Goal: Communication & Community: Connect with others

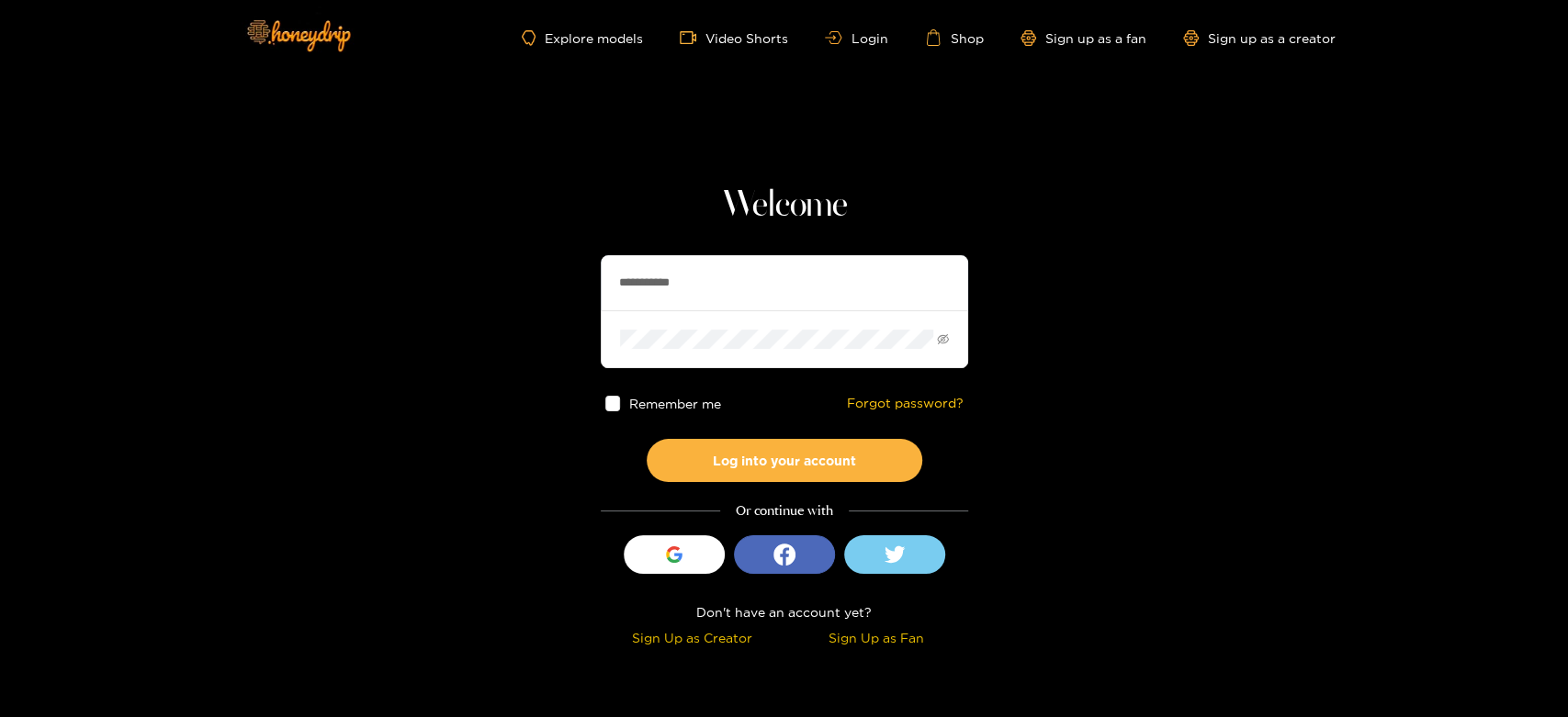
drag, startPoint x: 721, startPoint y: 287, endPoint x: 572, endPoint y: 265, distance: 150.6
click at [572, 265] on section "**********" at bounding box center [784, 327] width 1568 height 653
paste input "text"
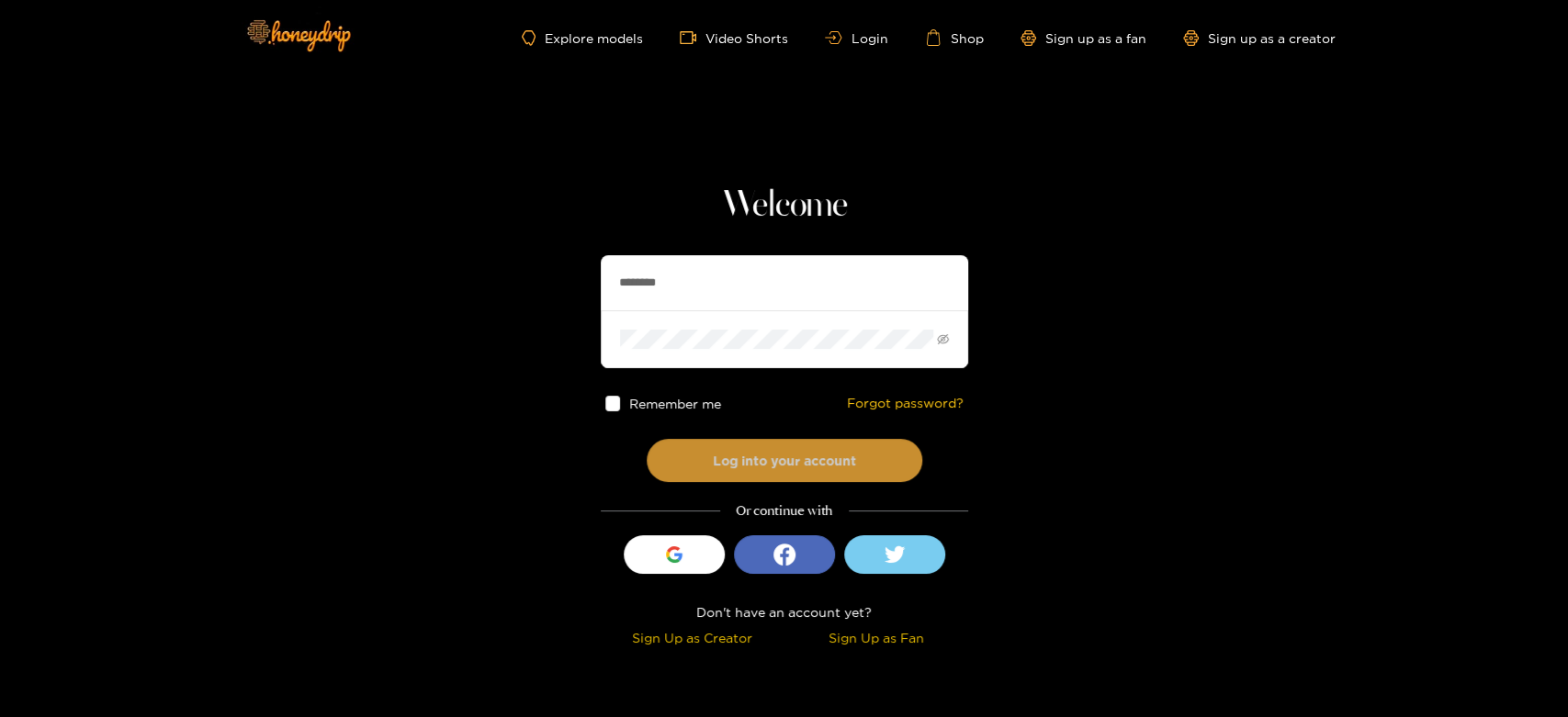
type input "********"
click at [775, 446] on button "Log into your account" at bounding box center [785, 461] width 276 height 43
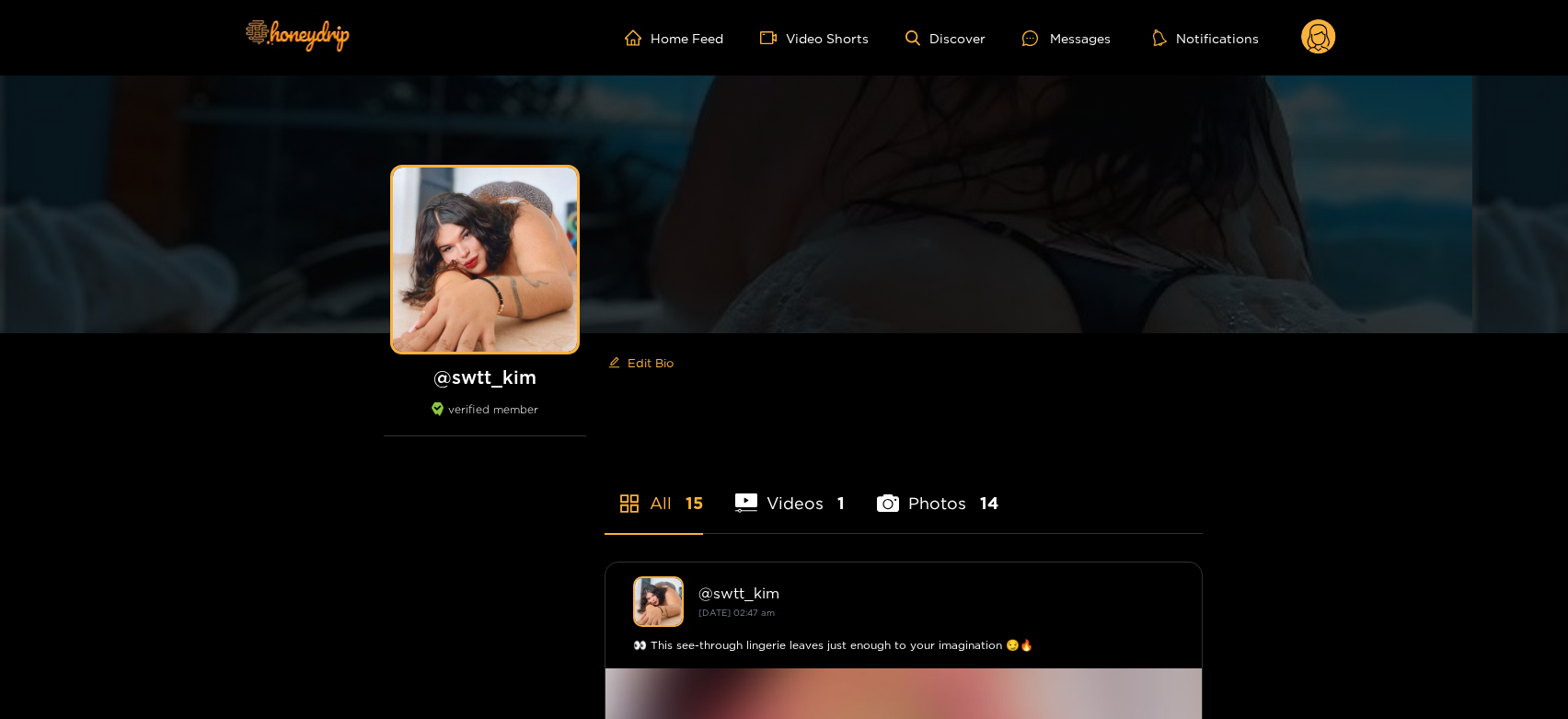
click at [1068, 9] on div "Home Feed Video Shorts Discover Messages Notifications 0 videos discover messag…" at bounding box center [784, 38] width 1104 height 75
click at [1057, 39] on div "Messages" at bounding box center [1067, 38] width 88 height 22
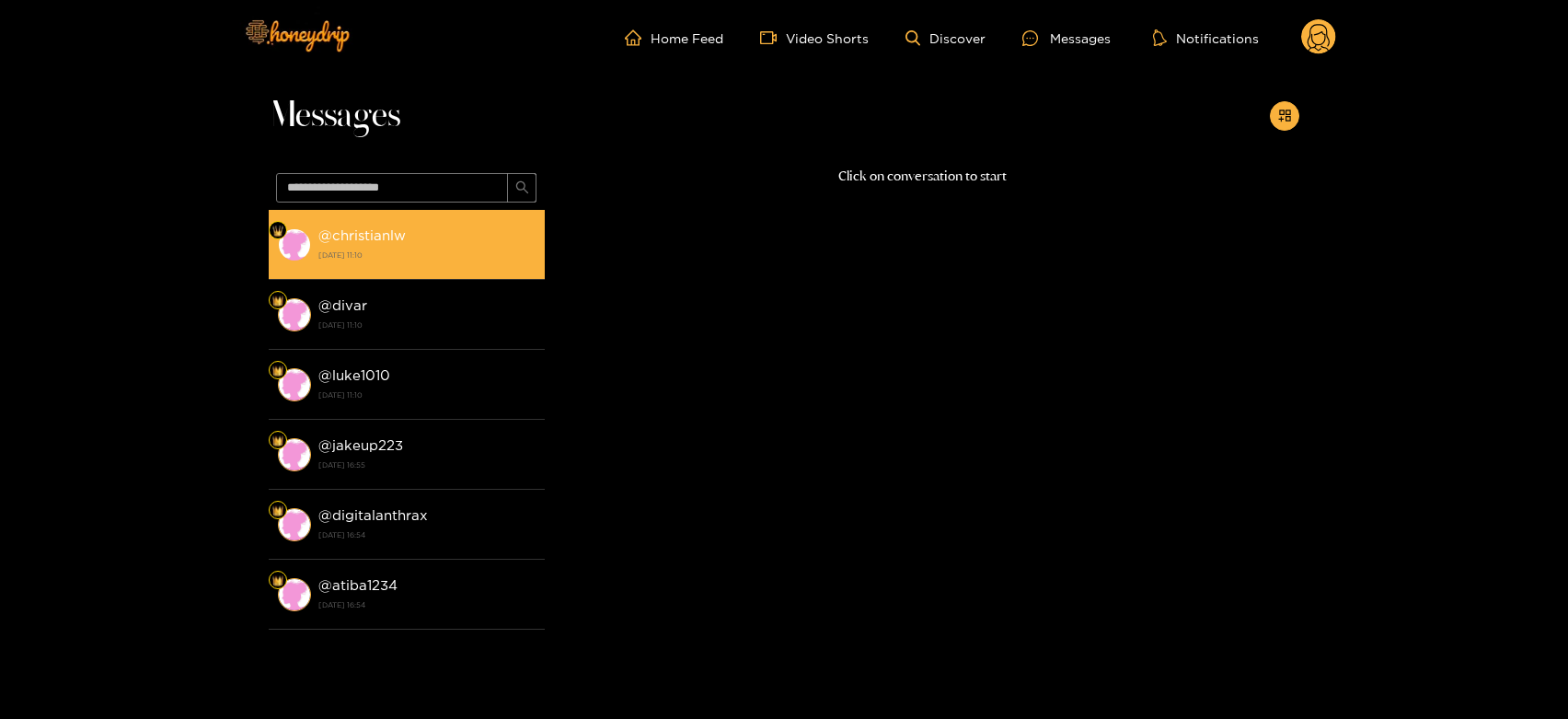
click at [441, 241] on div "@ christianlw [DATE] 11:10" at bounding box center [427, 245] width 217 height 41
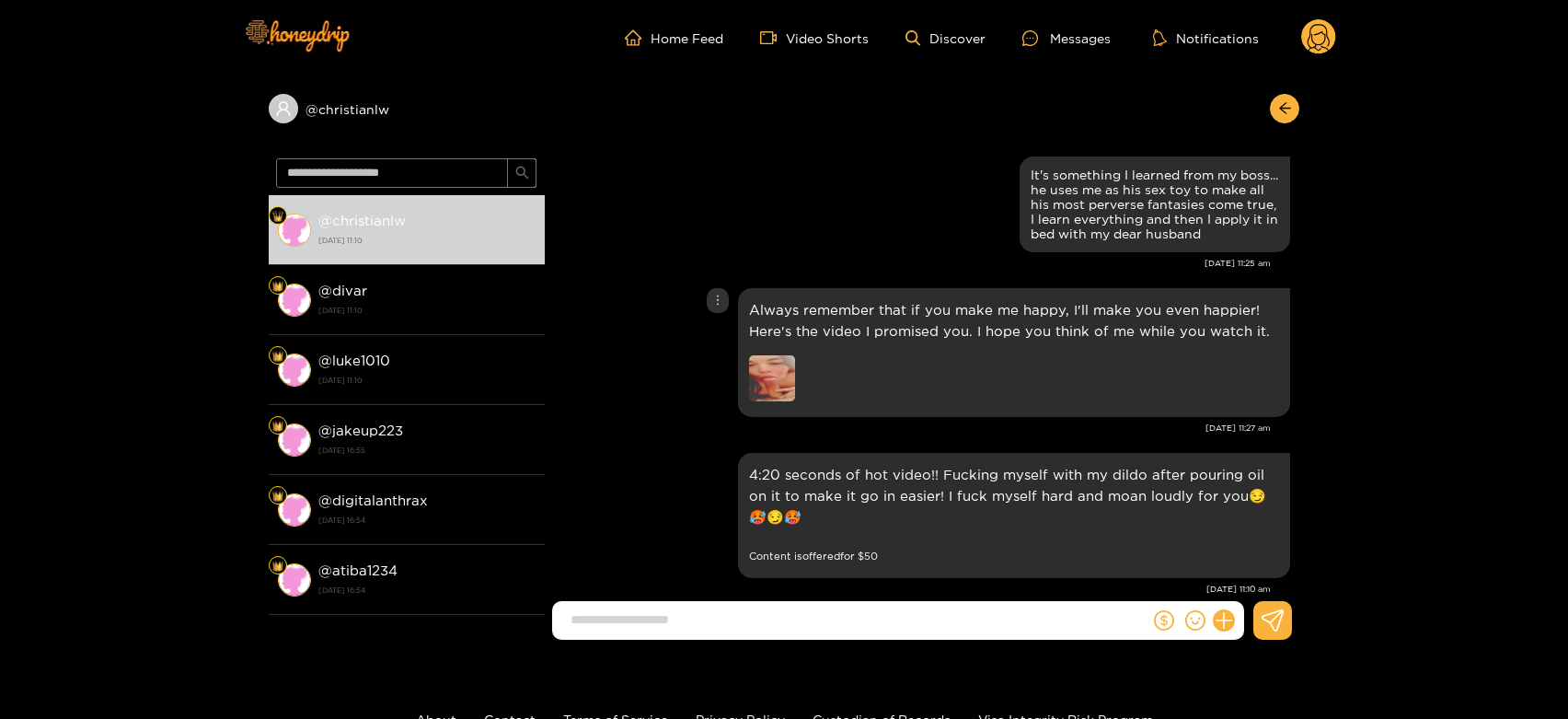
scroll to position [3220, 0]
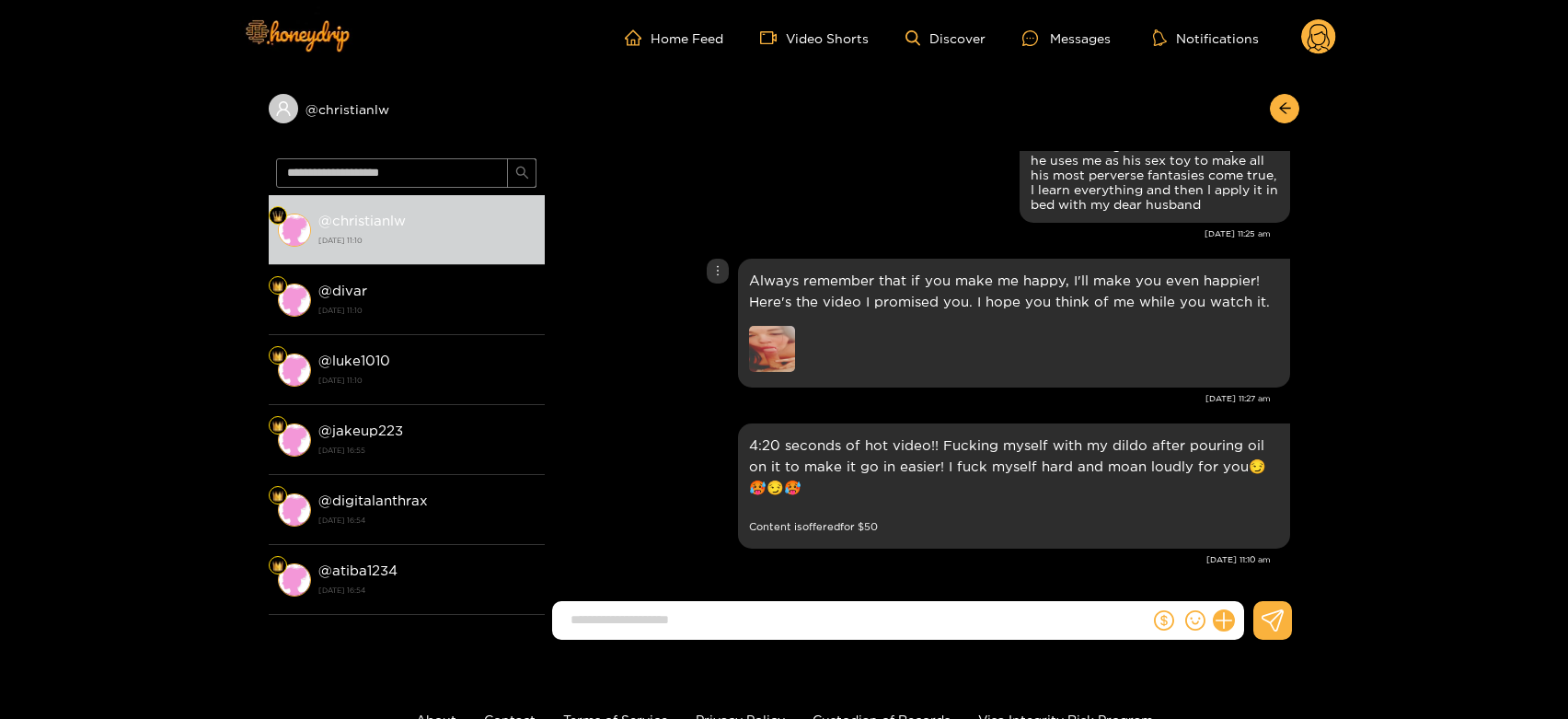
click at [772, 339] on img at bounding box center [771, 348] width 46 height 46
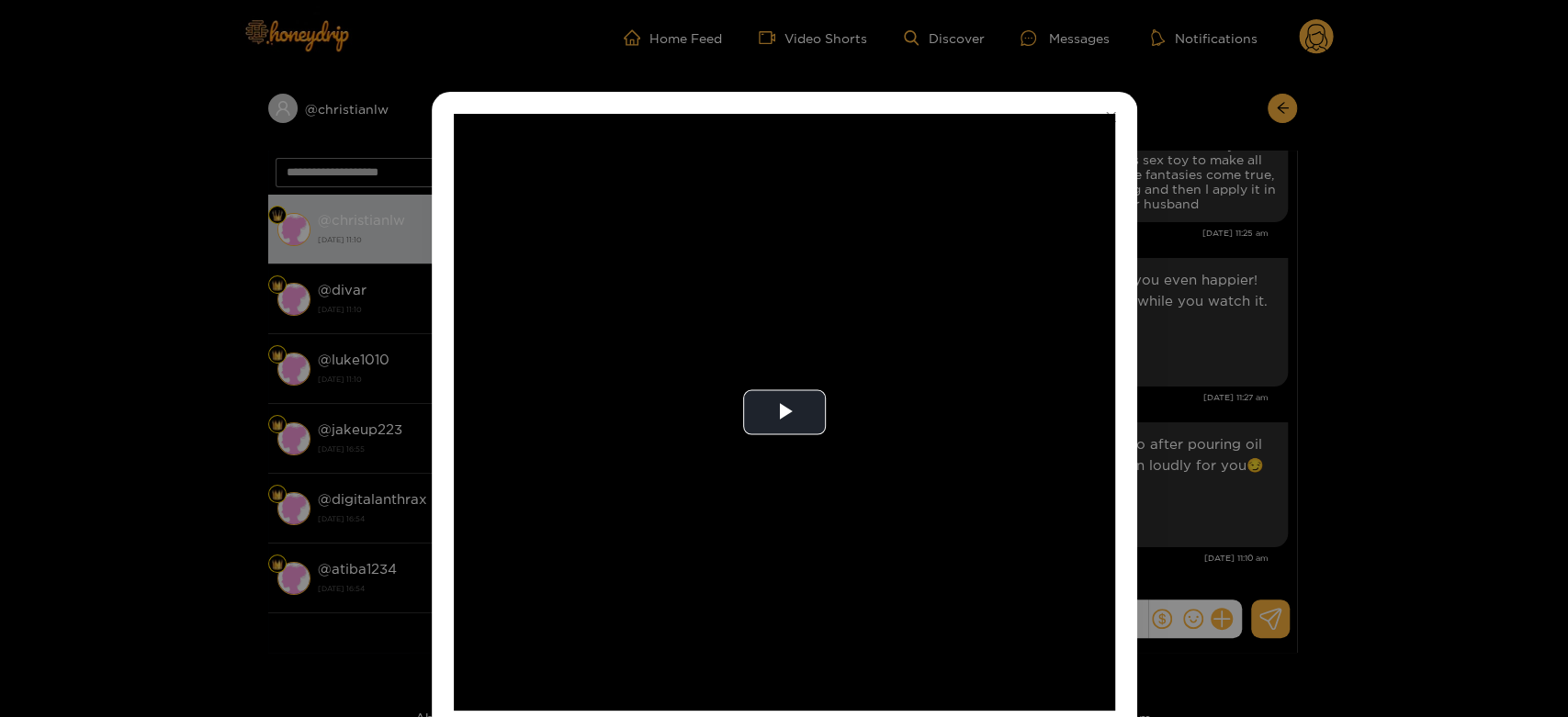
click at [771, 338] on video "Video Player" at bounding box center [784, 412] width 662 height 597
click at [823, 317] on video "Video Player" at bounding box center [784, 412] width 662 height 597
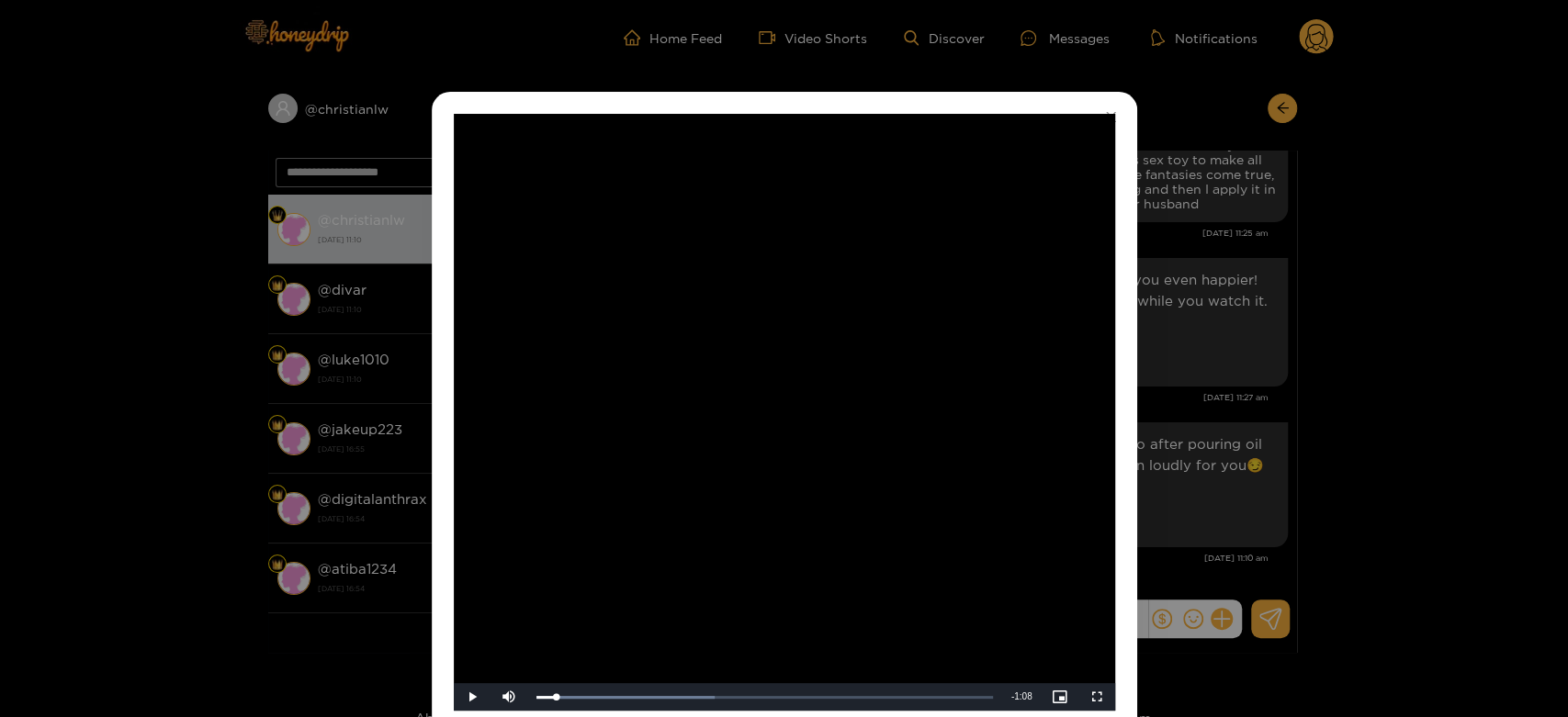
click at [1234, 317] on div "**********" at bounding box center [784, 358] width 1568 height 717
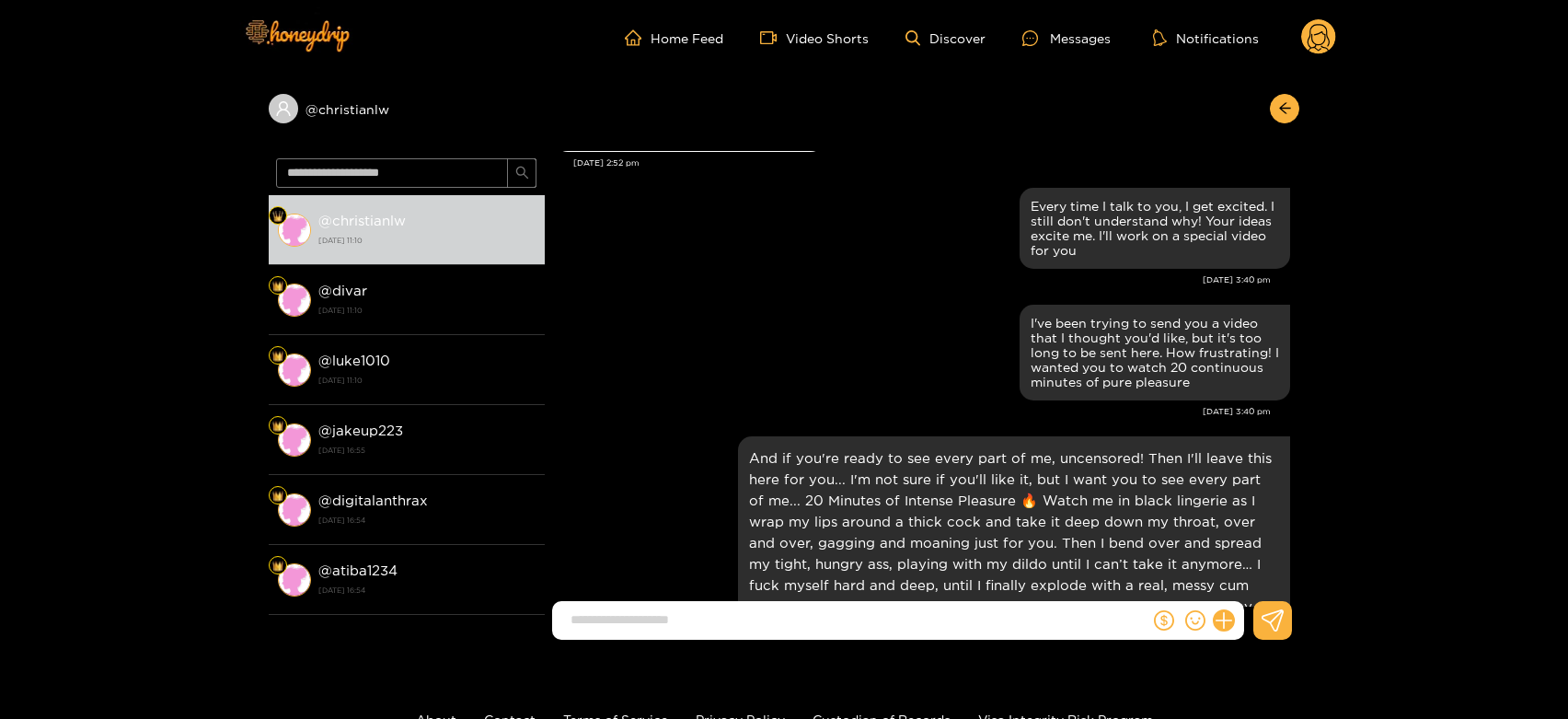
scroll to position [355, 0]
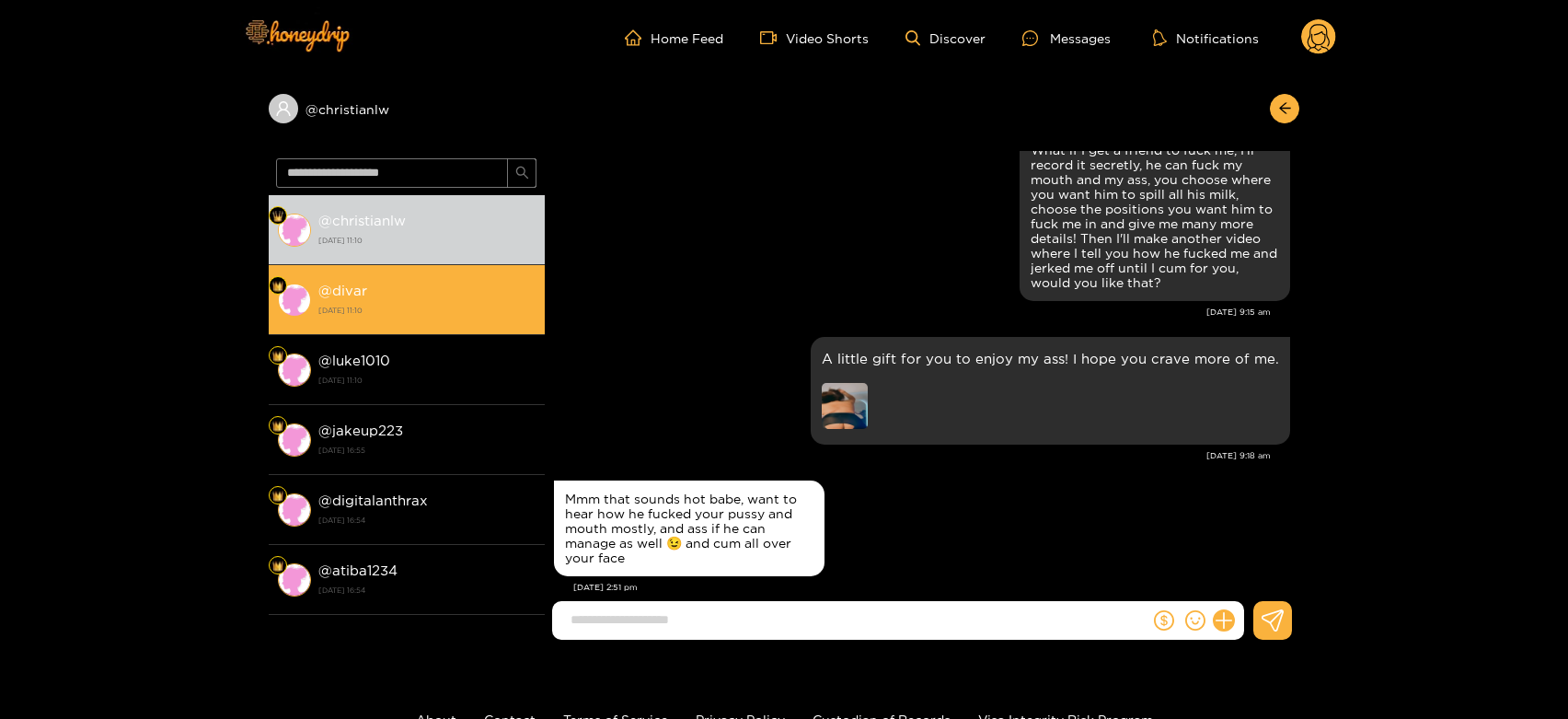
click at [539, 315] on li "@ divar 22 August 2025 11:10" at bounding box center [407, 300] width 277 height 70
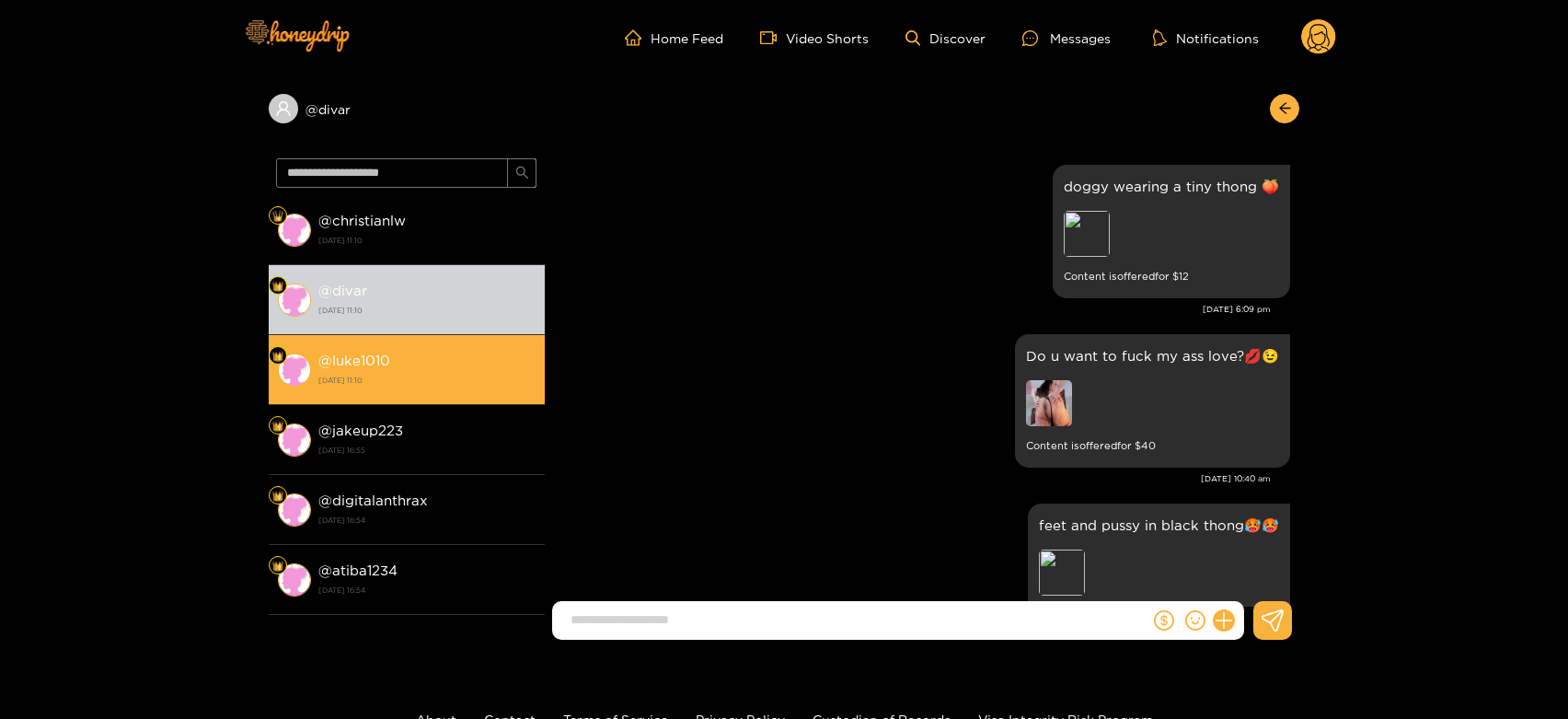
scroll to position [3825, 0]
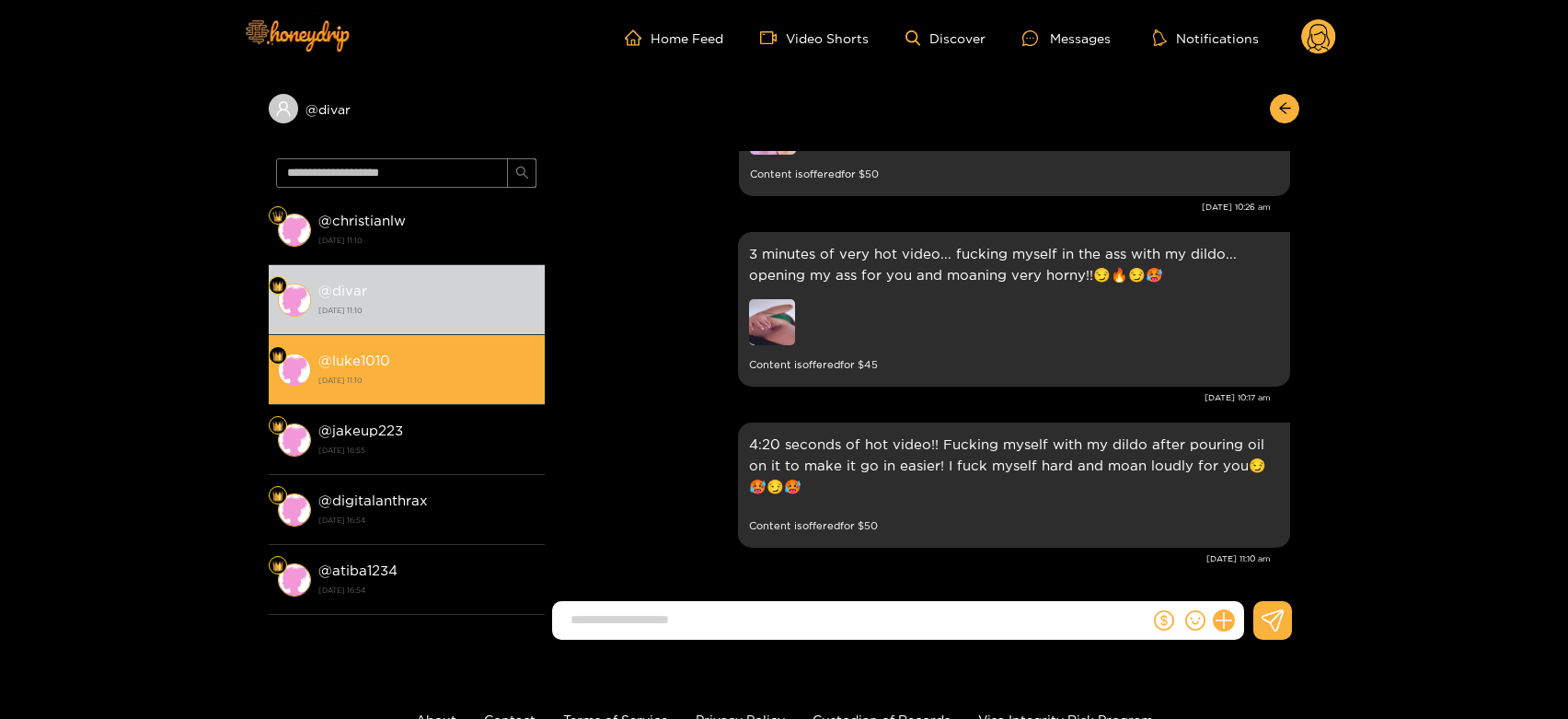
click at [490, 342] on li "@ luke1010 22 August 2025 11:10" at bounding box center [407, 370] width 277 height 70
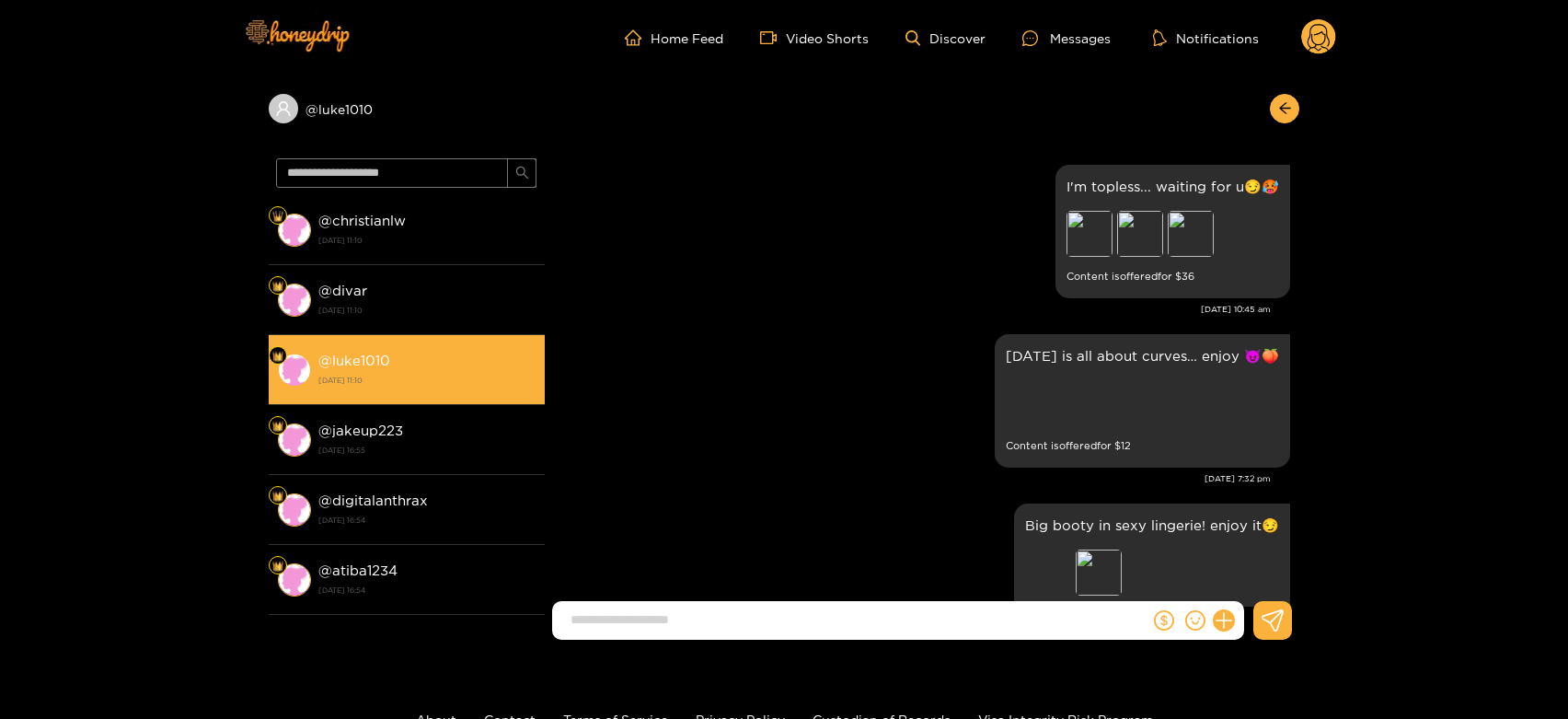
scroll to position [3803, 0]
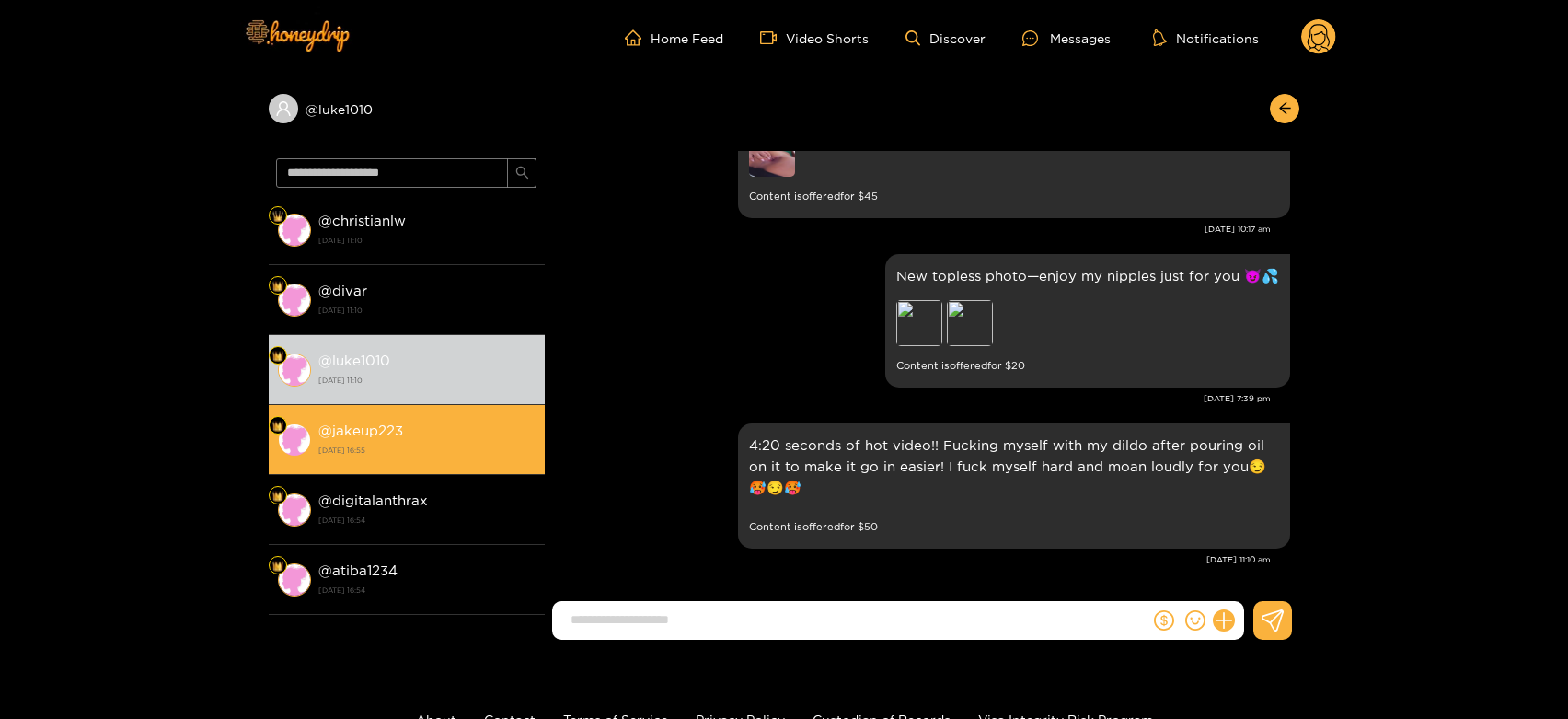
click at [452, 419] on div "@ jakeup223 18 August 2025 16:55" at bounding box center [427, 439] width 217 height 41
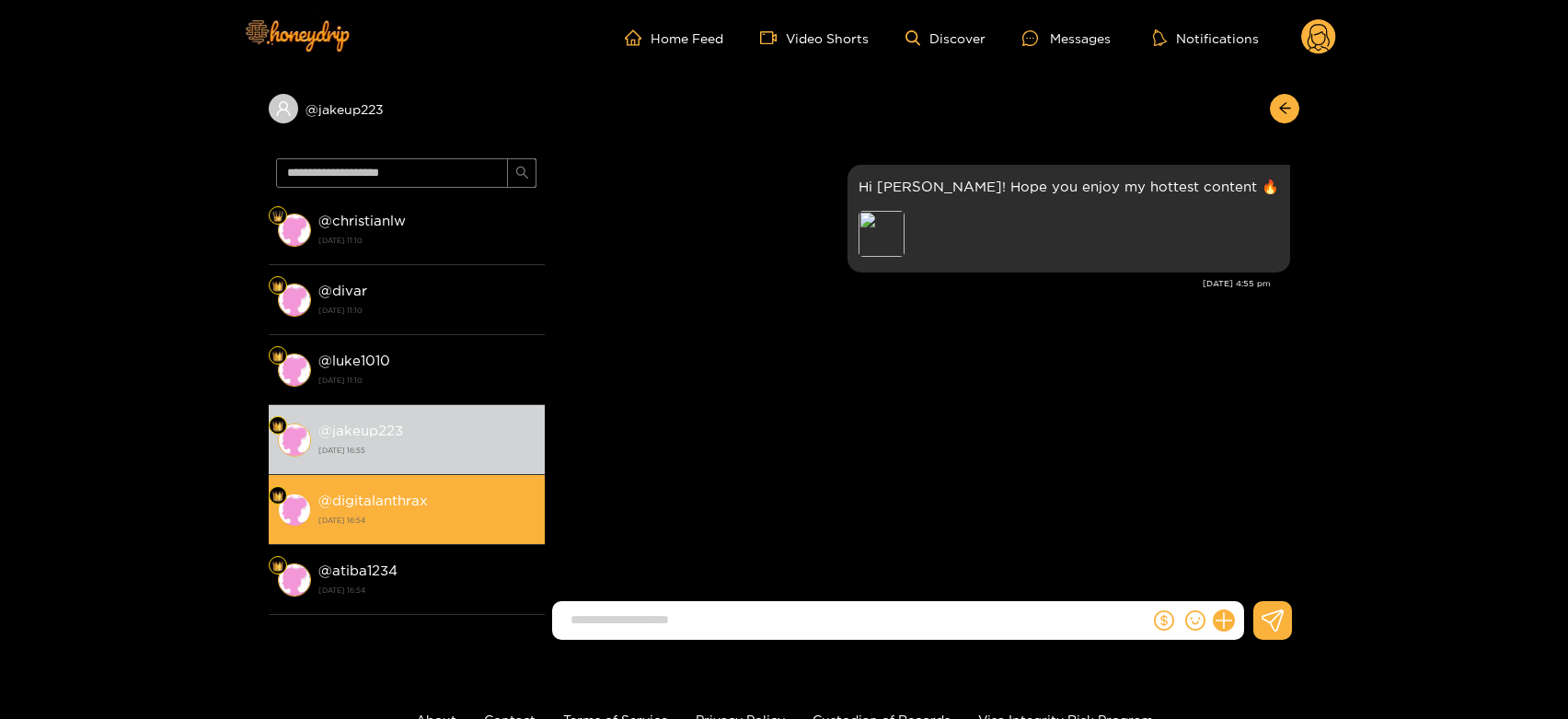
click at [435, 481] on li "@ digitalanthrax 18 August 2025 16:54" at bounding box center [407, 510] width 277 height 70
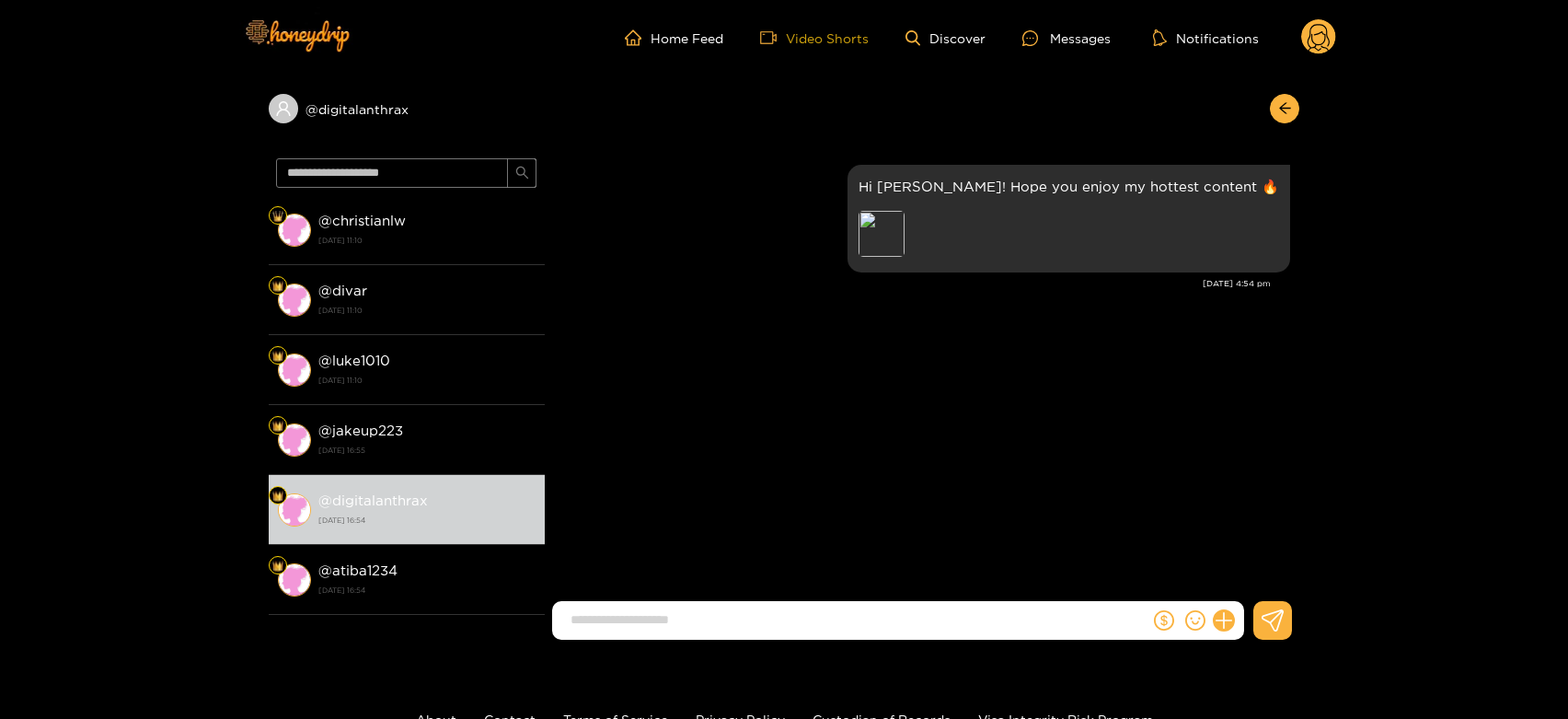
click at [792, 34] on link "Video Shorts" at bounding box center [814, 38] width 108 height 17
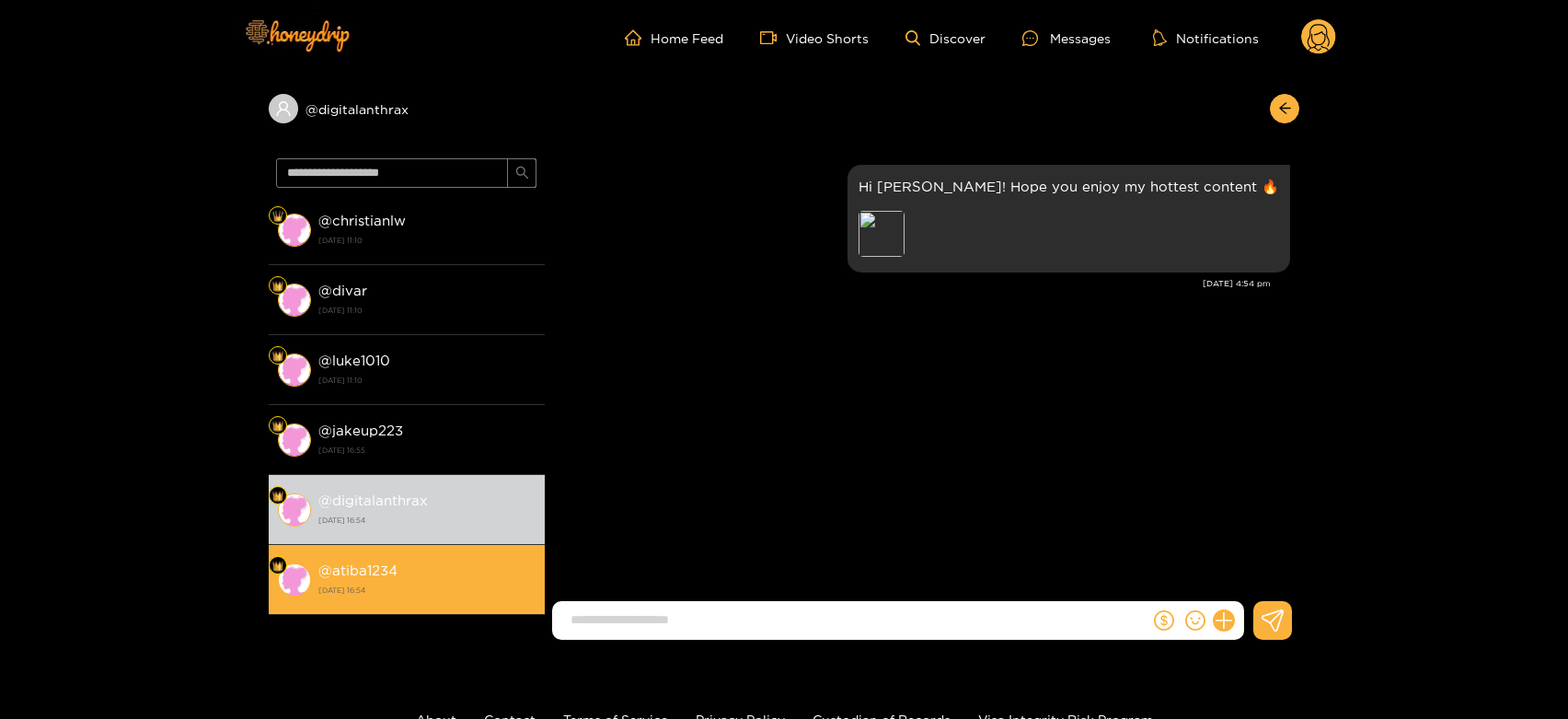
click at [397, 551] on li "@ atiba1234 18 August 2025 16:54" at bounding box center [407, 580] width 277 height 70
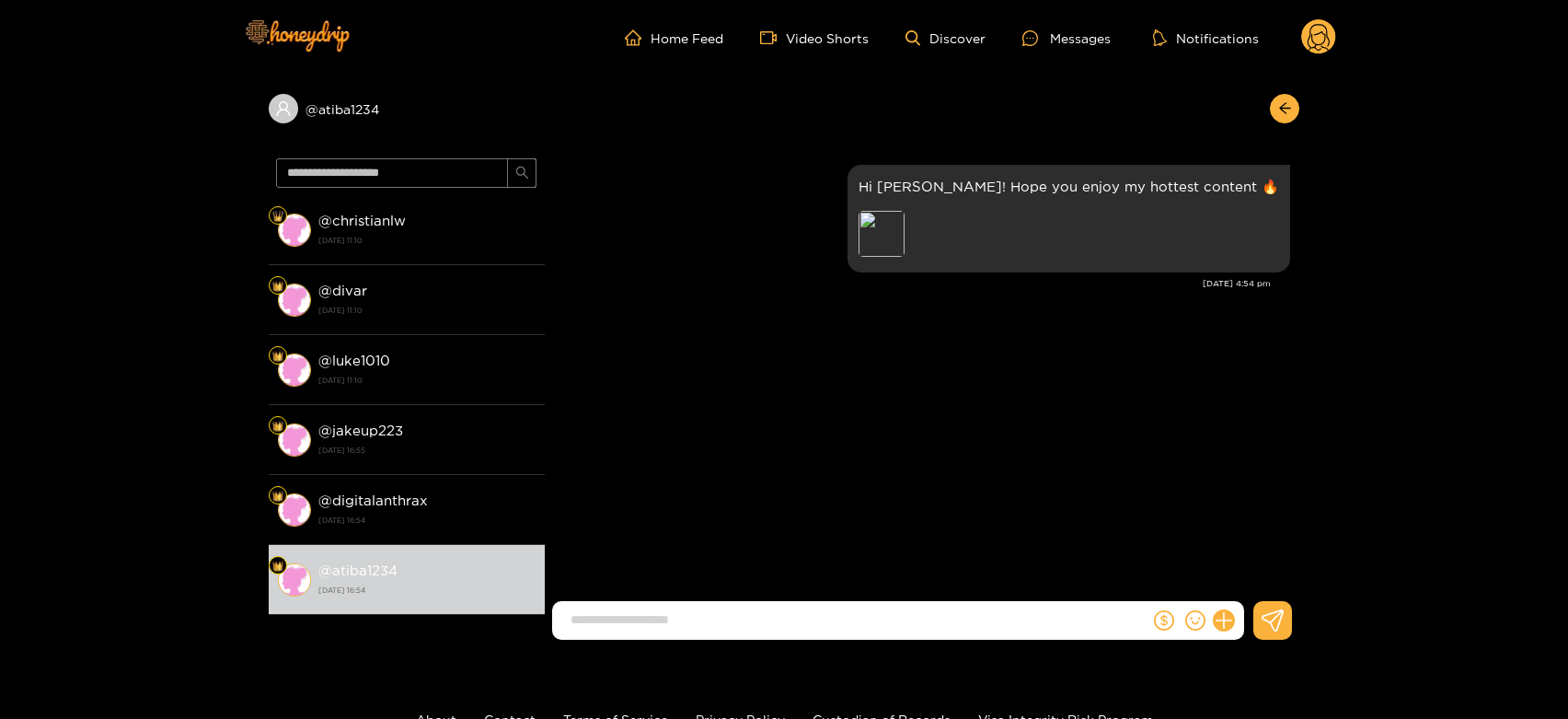
click at [1307, 24] on circle at bounding box center [1319, 37] width 35 height 35
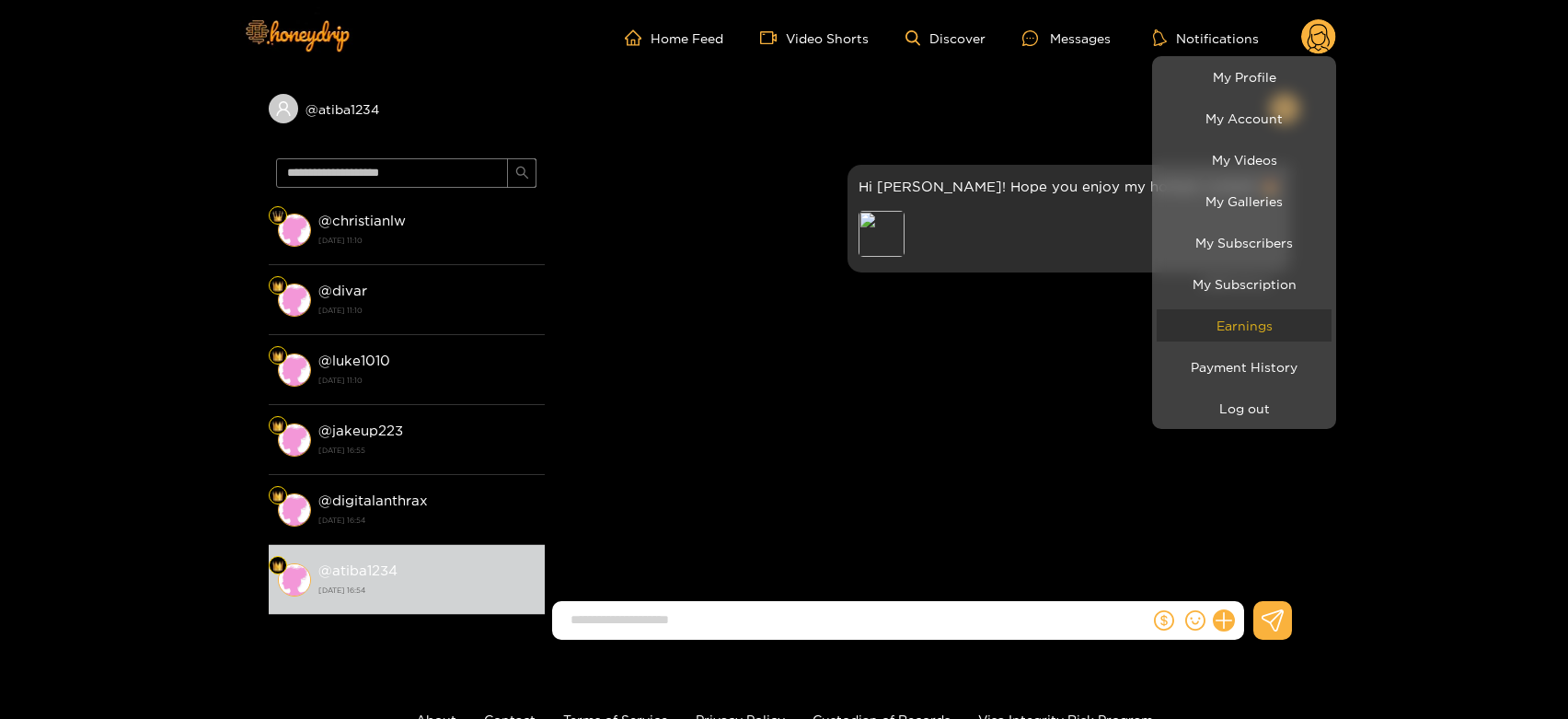
click at [1270, 314] on link "Earnings" at bounding box center [1244, 326] width 175 height 32
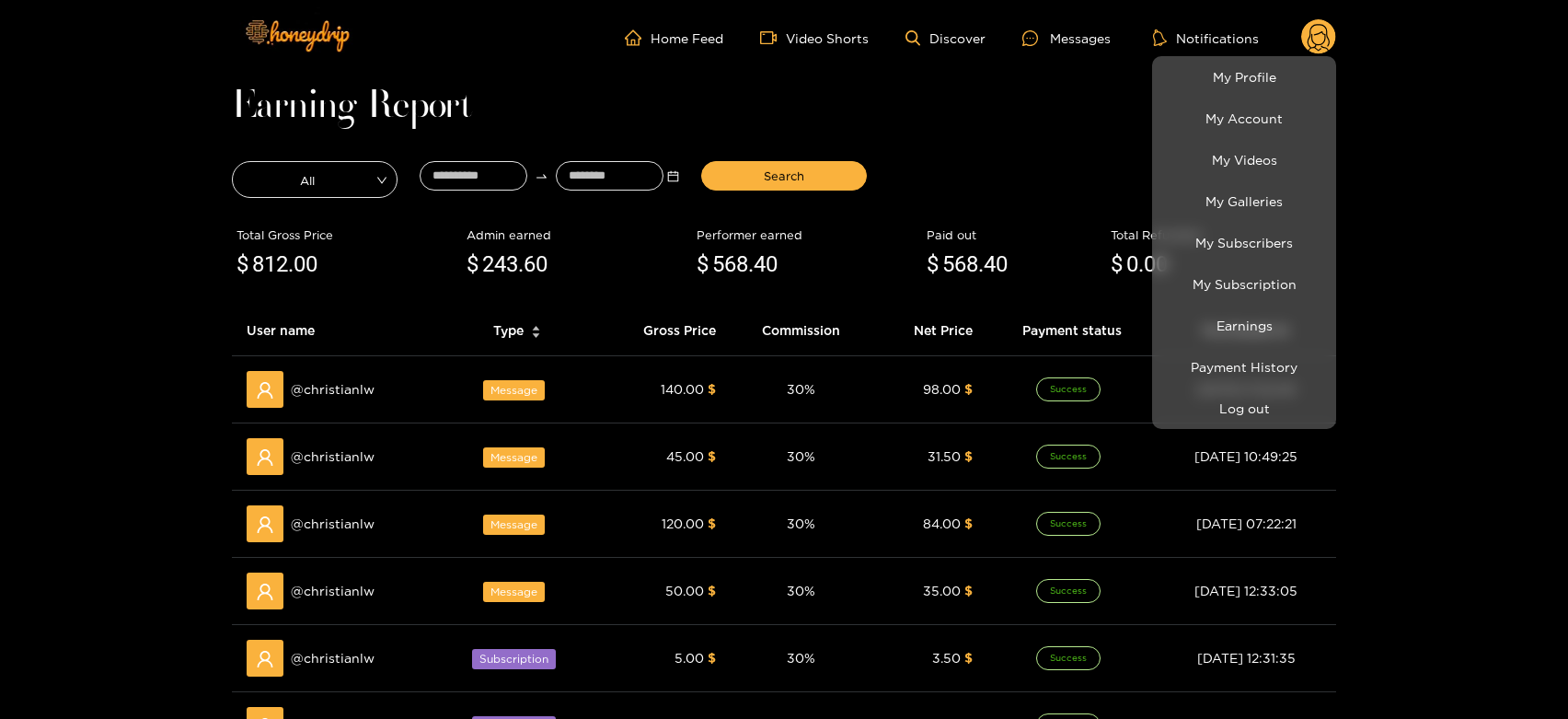
click at [361, 401] on div at bounding box center [784, 360] width 1568 height 719
click at [361, 401] on div "@ christianlw" at bounding box center [335, 389] width 177 height 37
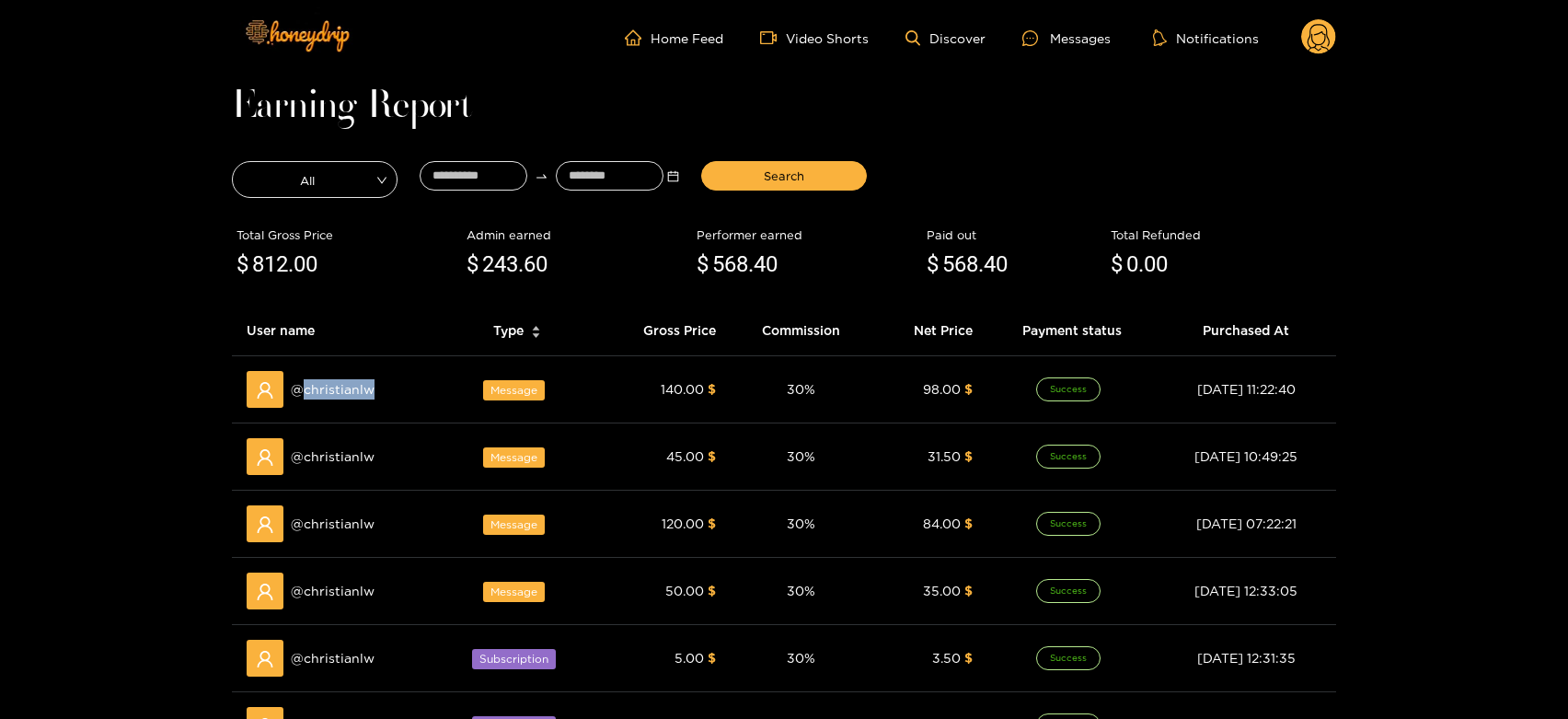
copy span "christianlw"
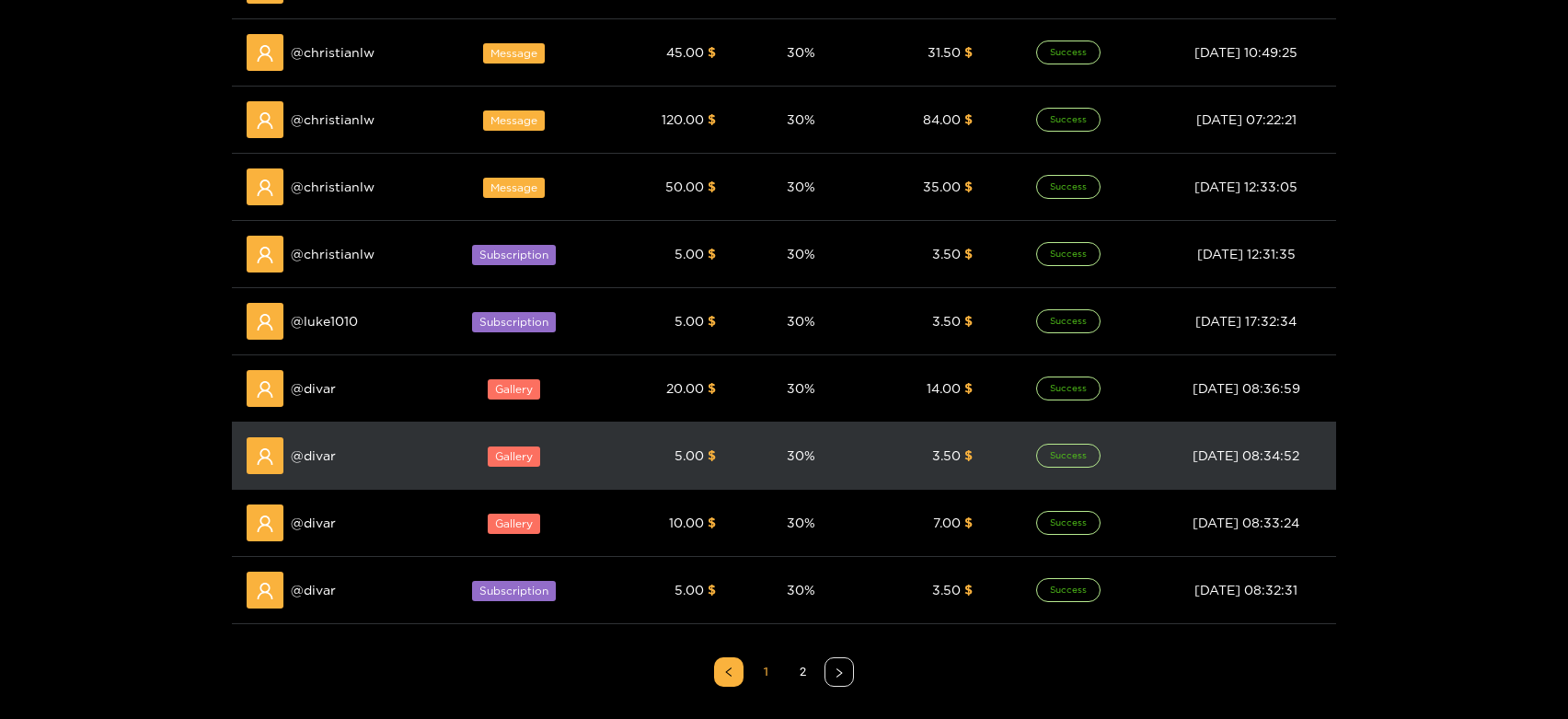
scroll to position [408, 0]
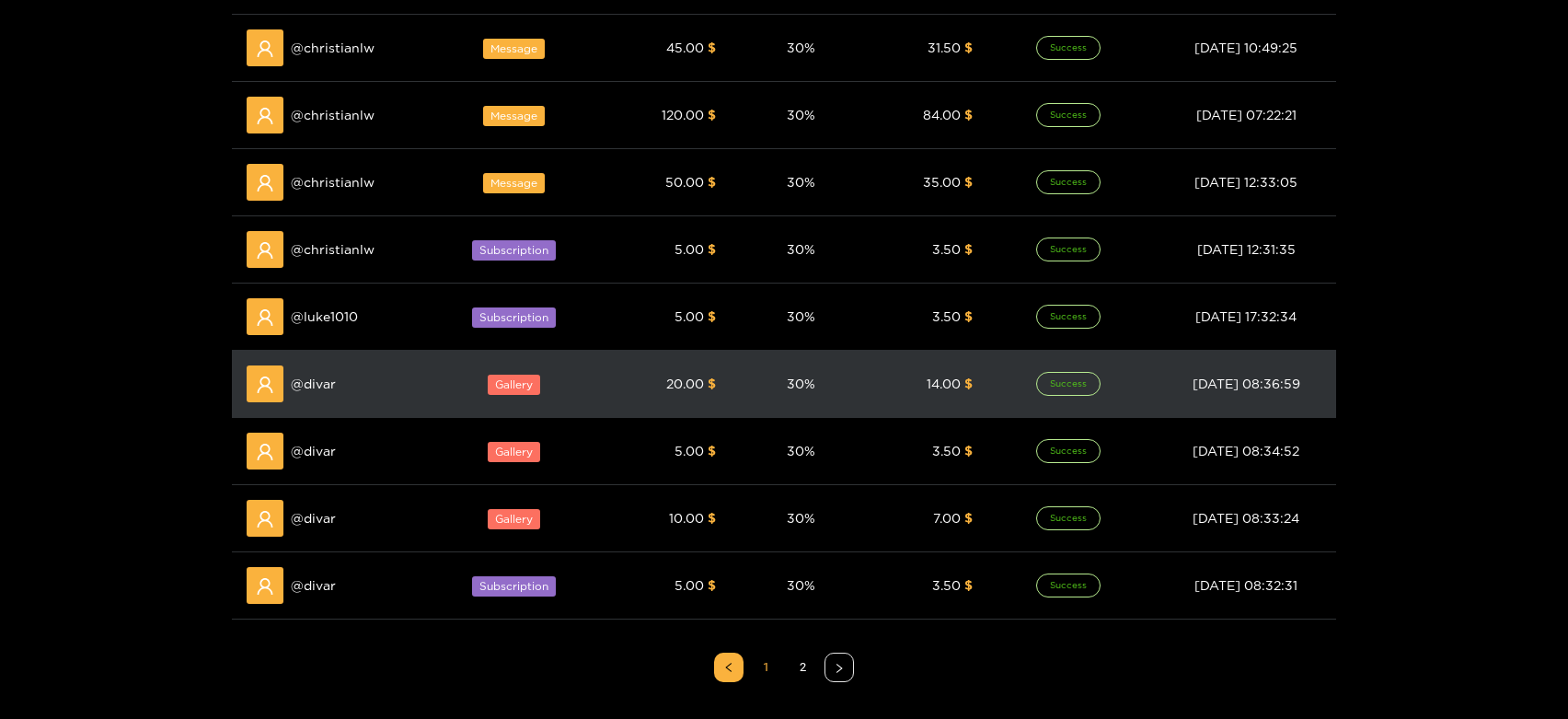
click at [323, 389] on span "@ divar" at bounding box center [313, 384] width 45 height 21
copy span "divar"
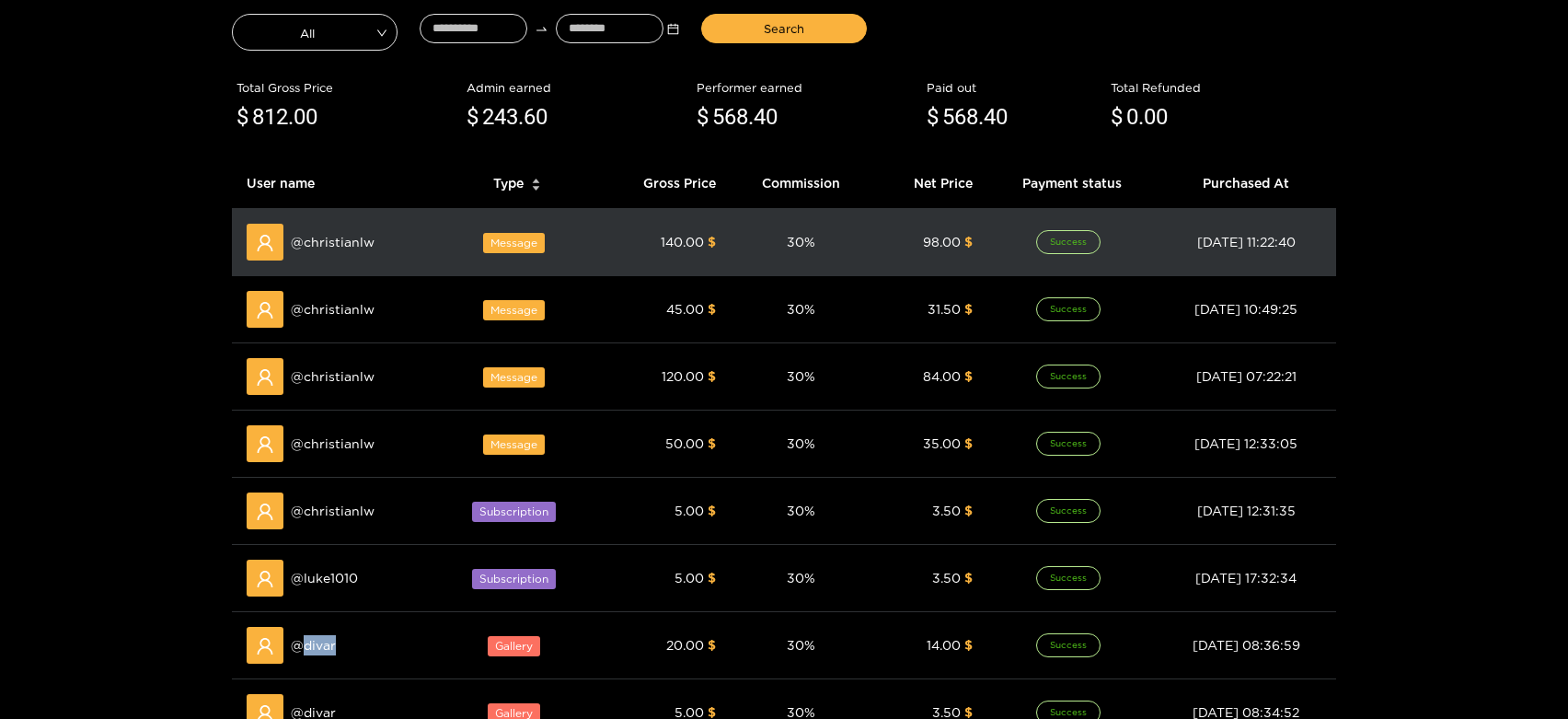
scroll to position [0, 0]
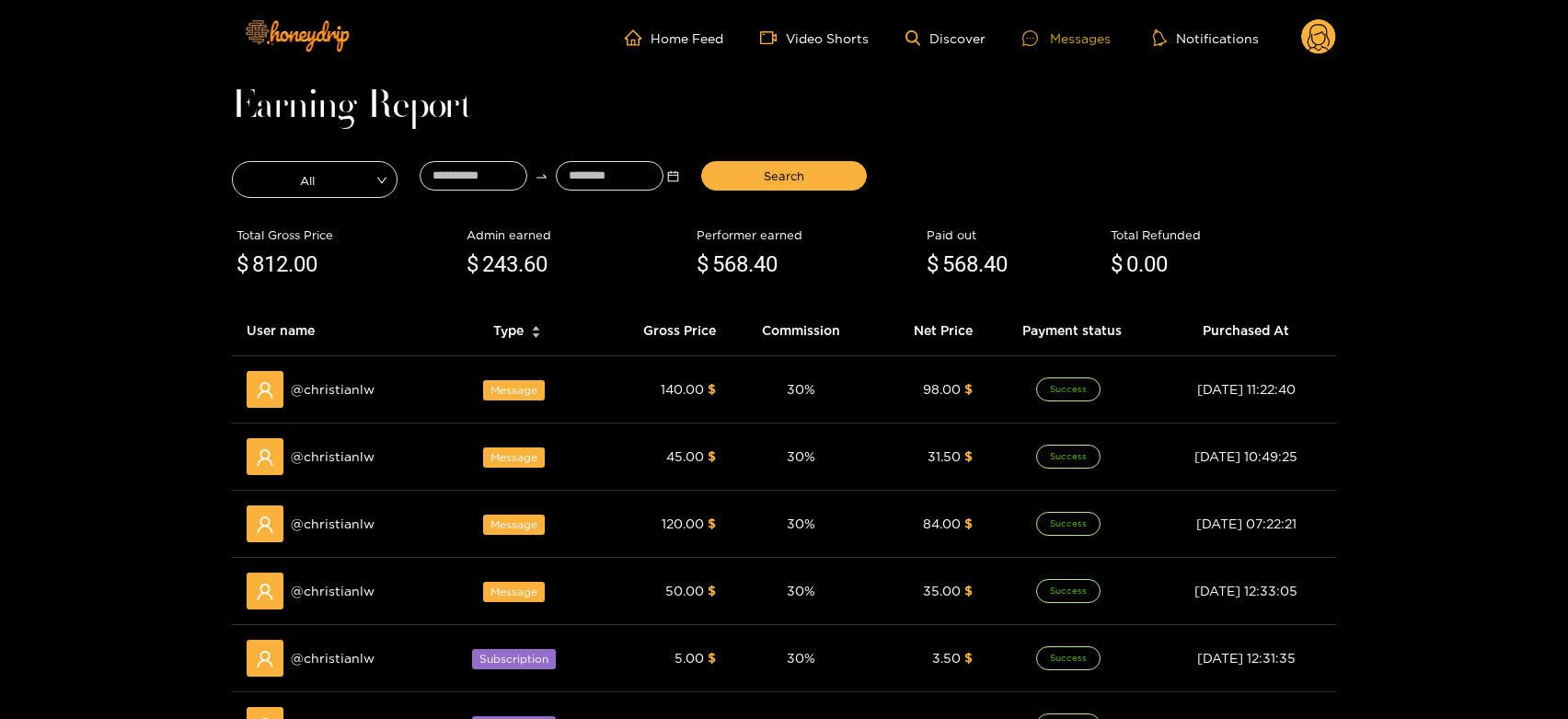
click at [1042, 31] on div at bounding box center [1036, 38] width 27 height 16
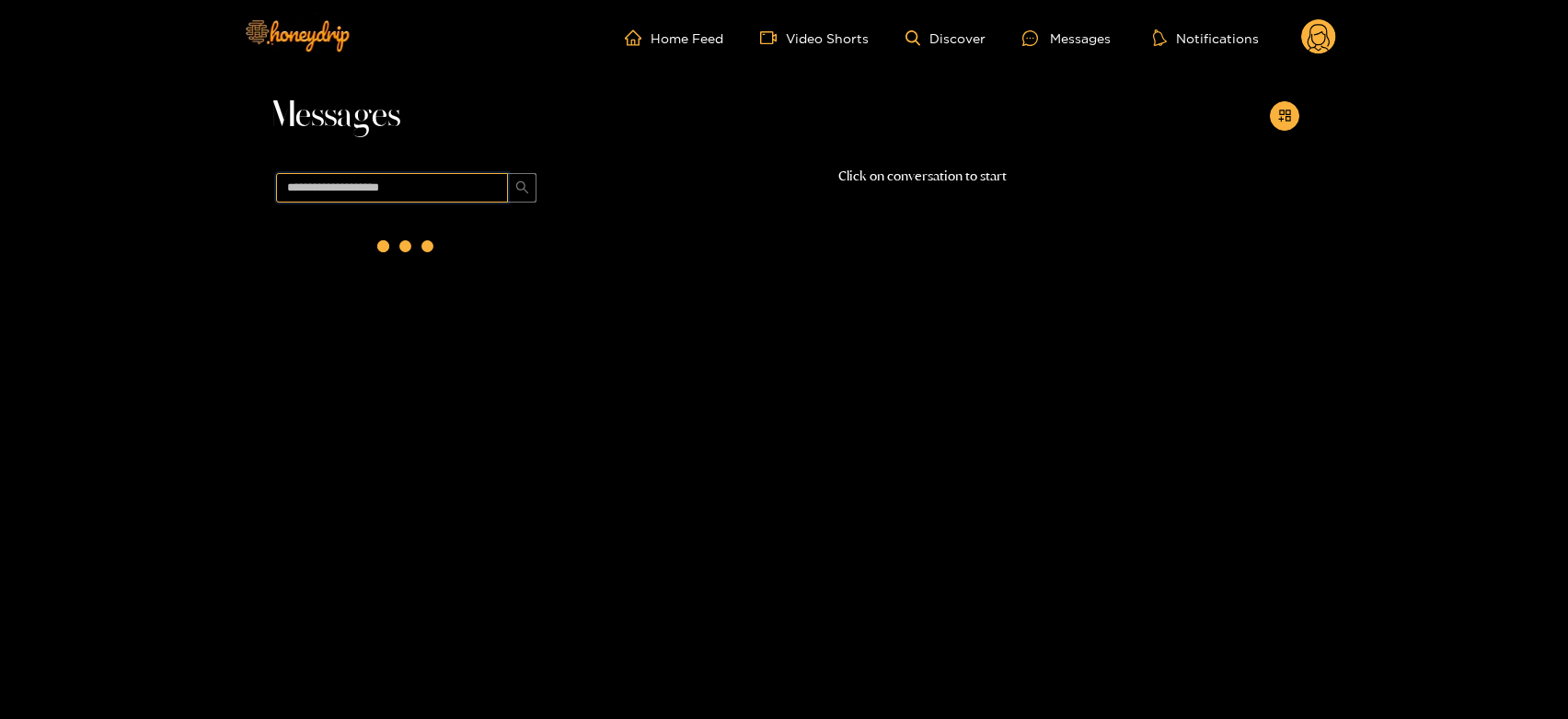
click at [374, 183] on input "text" at bounding box center [392, 187] width 232 height 29
paste input "*****"
click at [379, 244] on div "@ divar 22 August 2025 12:49" at bounding box center [427, 245] width 217 height 41
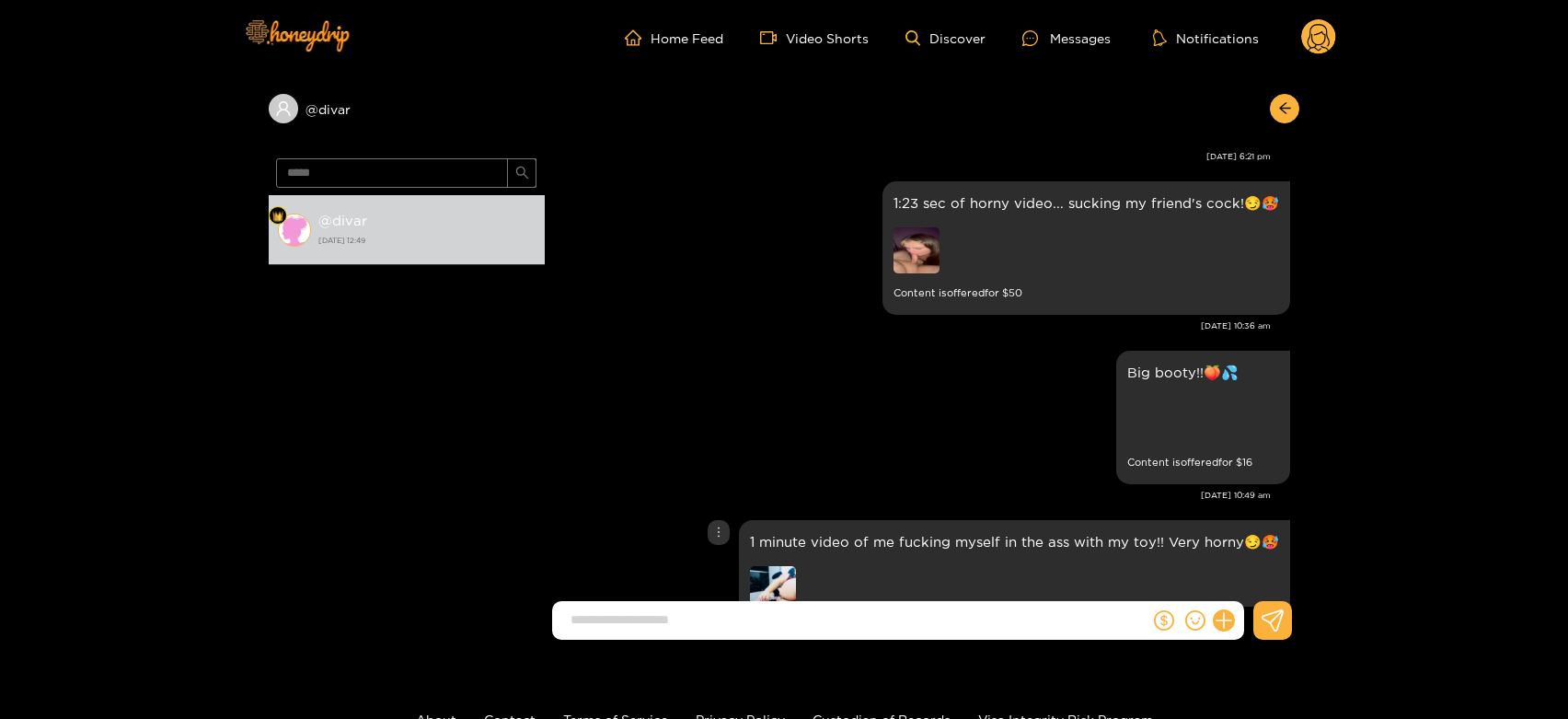
scroll to position [3262, 0]
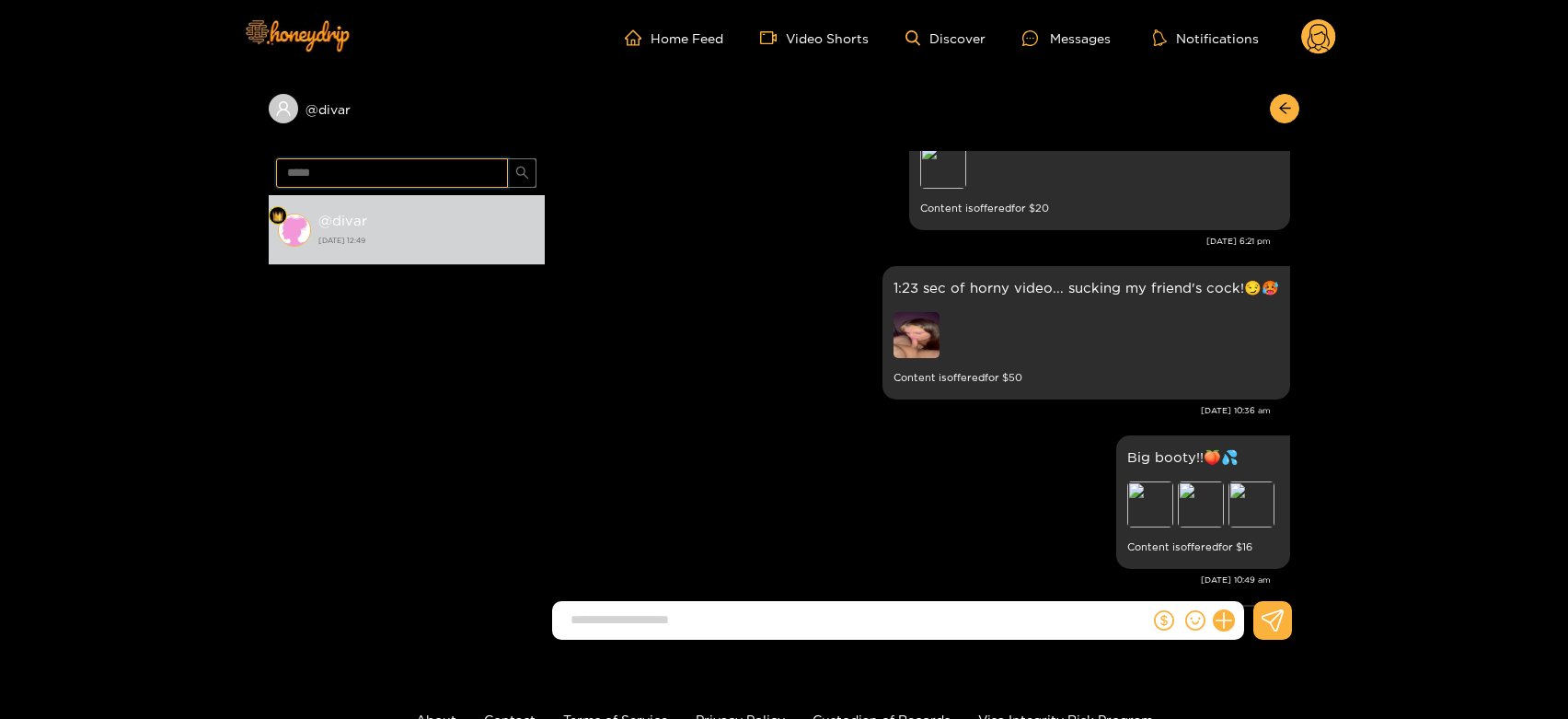
click at [389, 174] on input "*****" at bounding box center [392, 172] width 232 height 29
paste input "******"
type input "**********"
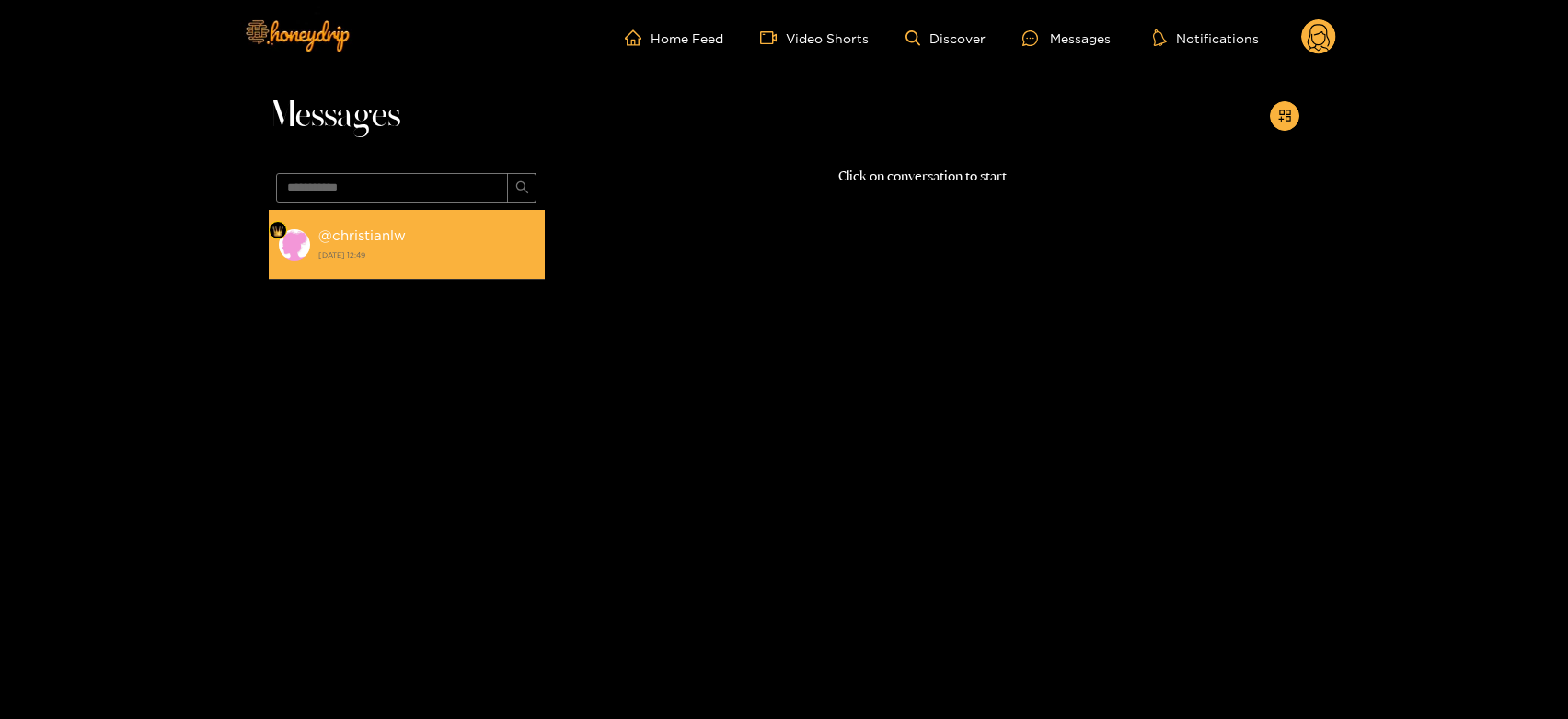
click at [408, 255] on strong "22 August 2025 12:49" at bounding box center [427, 255] width 217 height 17
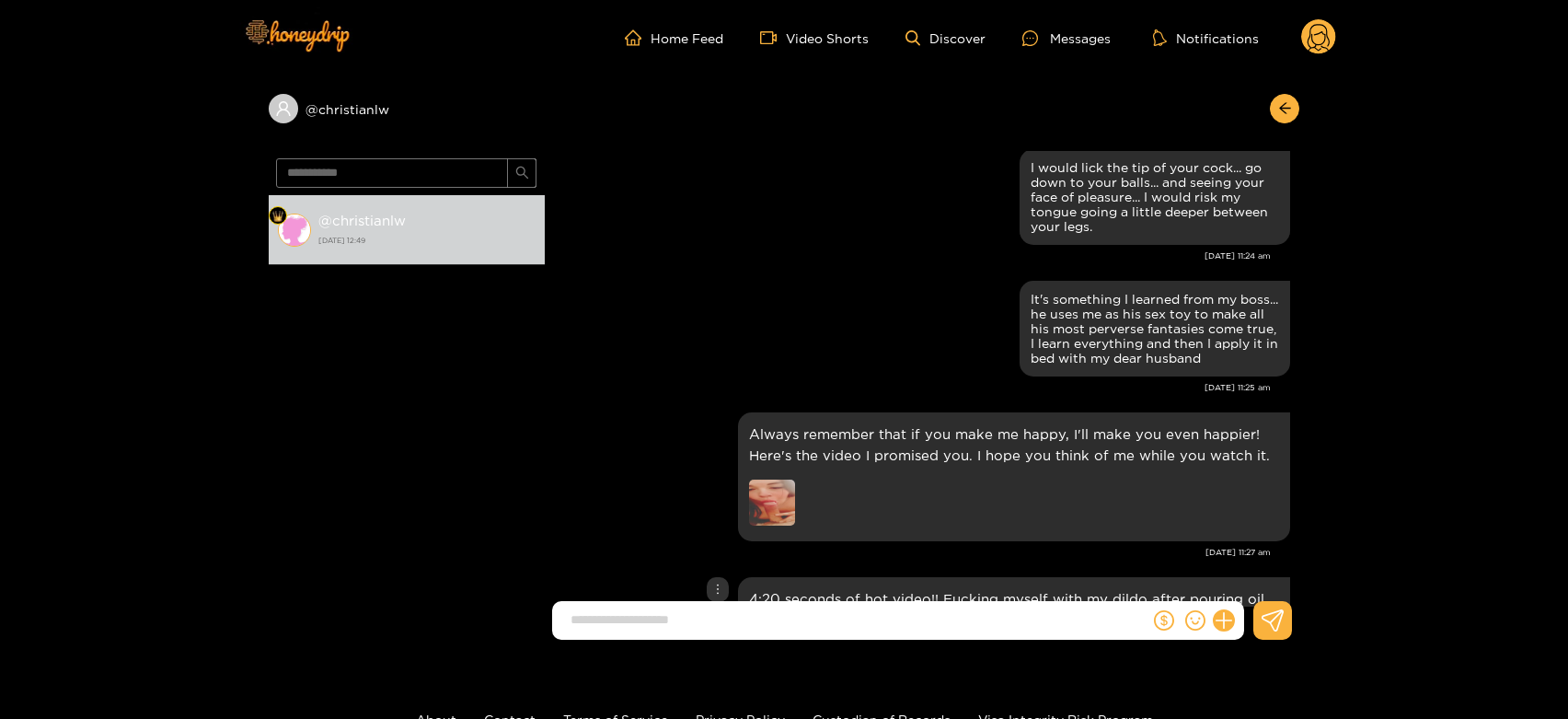
scroll to position [3271, 0]
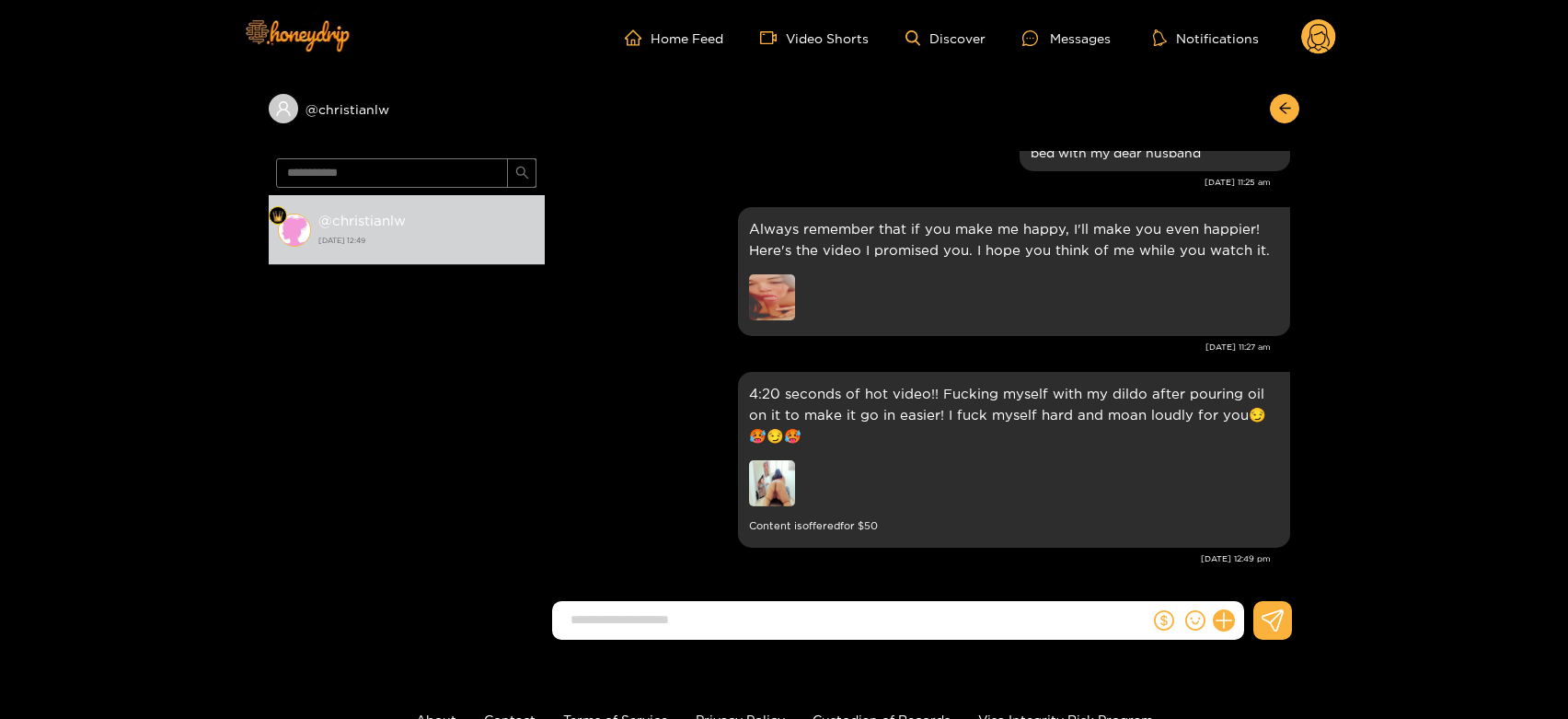
click at [1319, 27] on circle at bounding box center [1319, 37] width 35 height 35
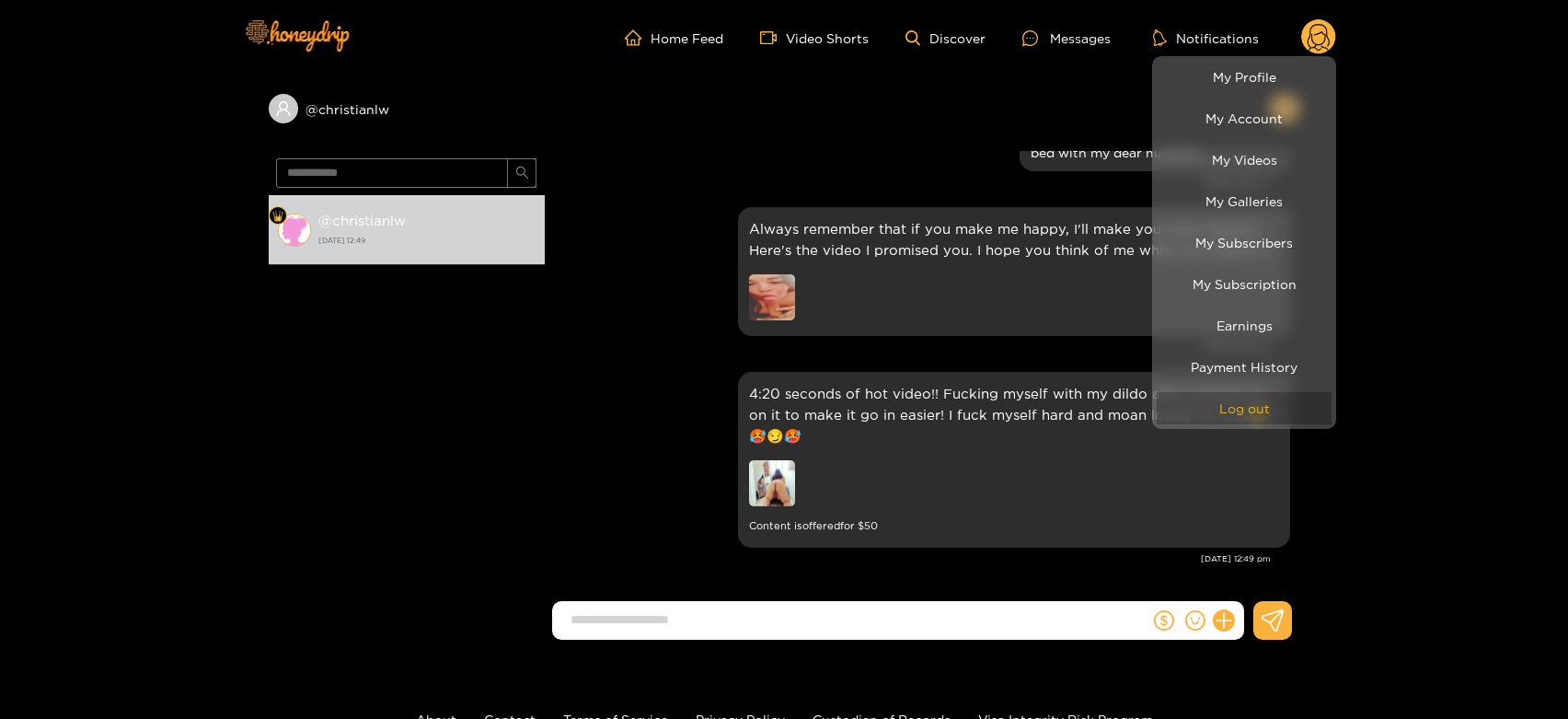
click at [1252, 393] on button "Log out" at bounding box center [1244, 408] width 175 height 32
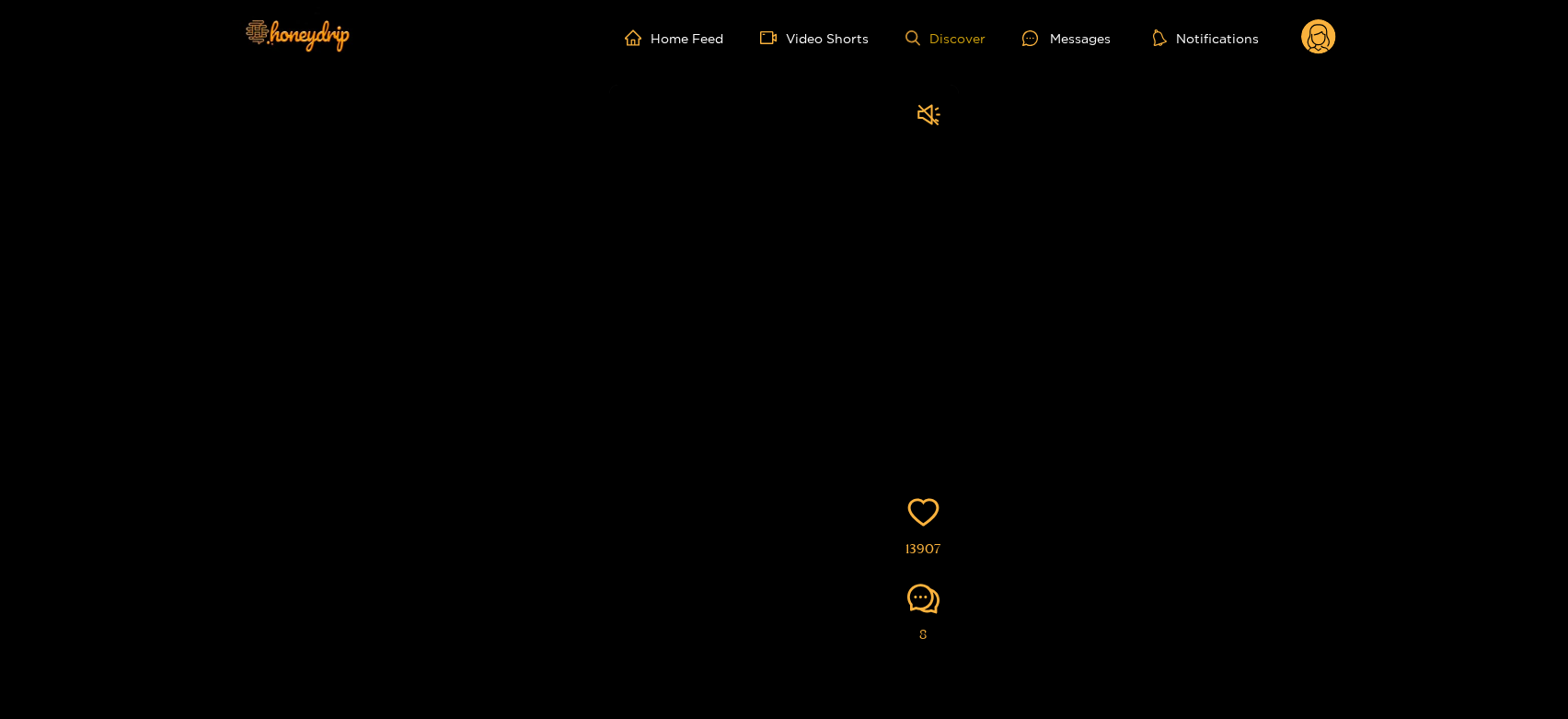
click at [975, 40] on link "Discover" at bounding box center [945, 38] width 80 height 16
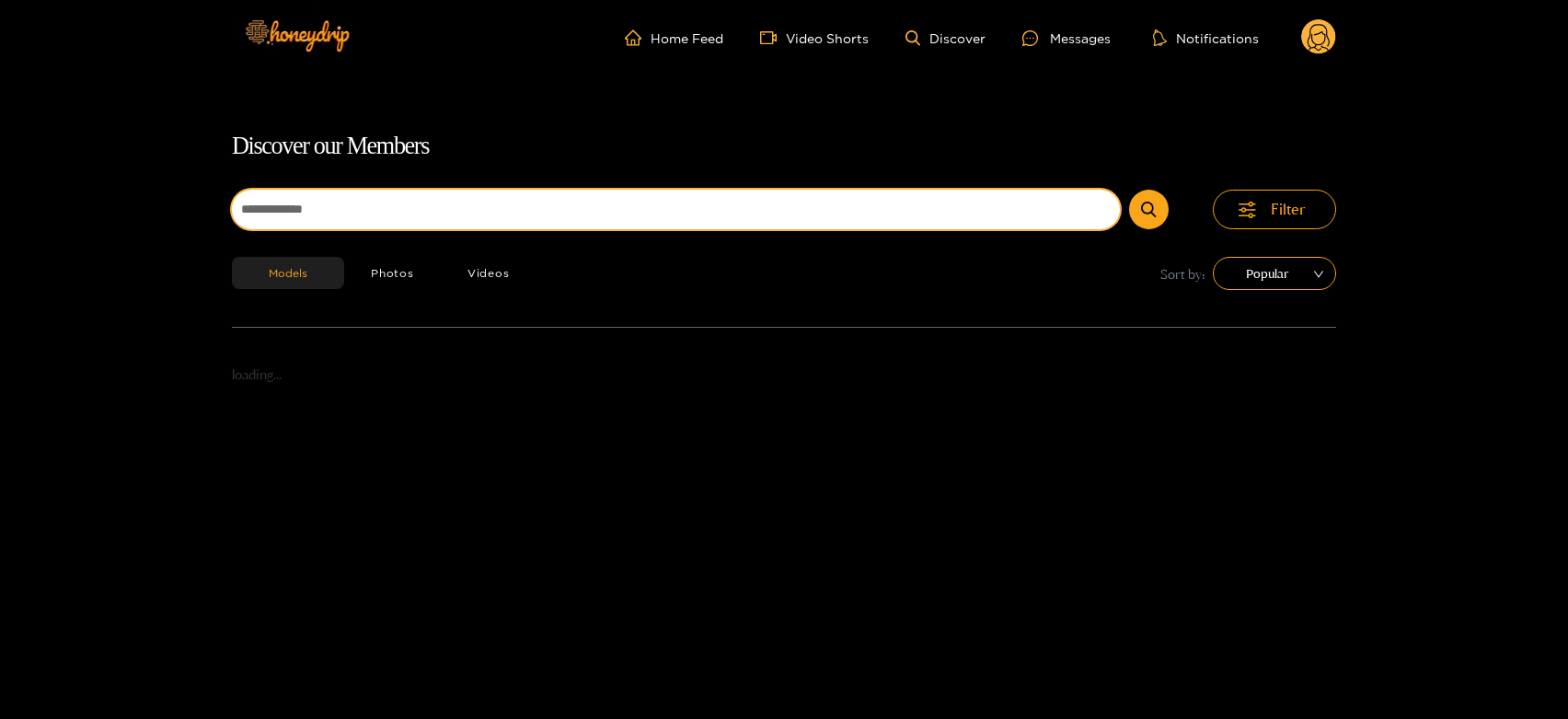
drag, startPoint x: 417, startPoint y: 196, endPoint x: 435, endPoint y: 196, distance: 18.0
click at [418, 196] on input at bounding box center [676, 210] width 888 height 40
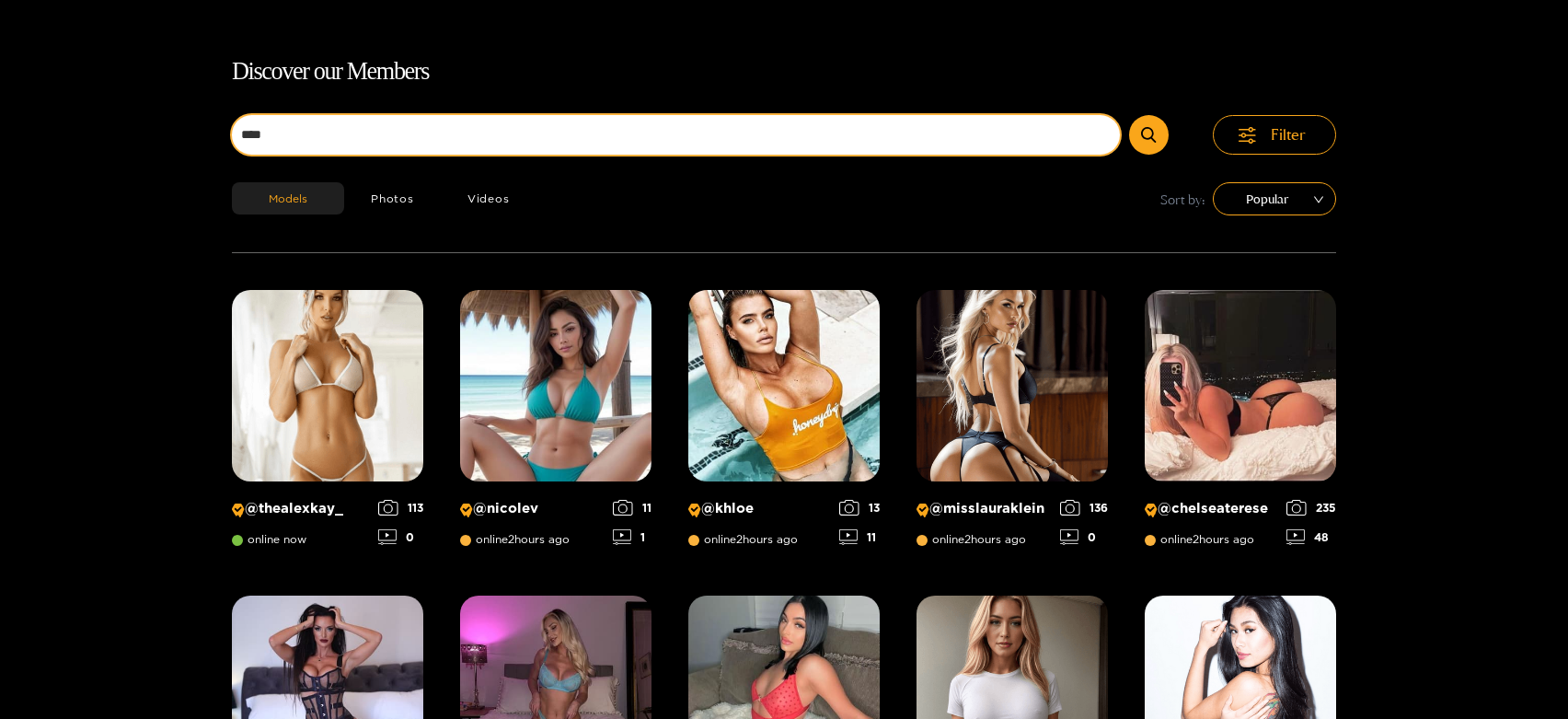
scroll to position [118, 0]
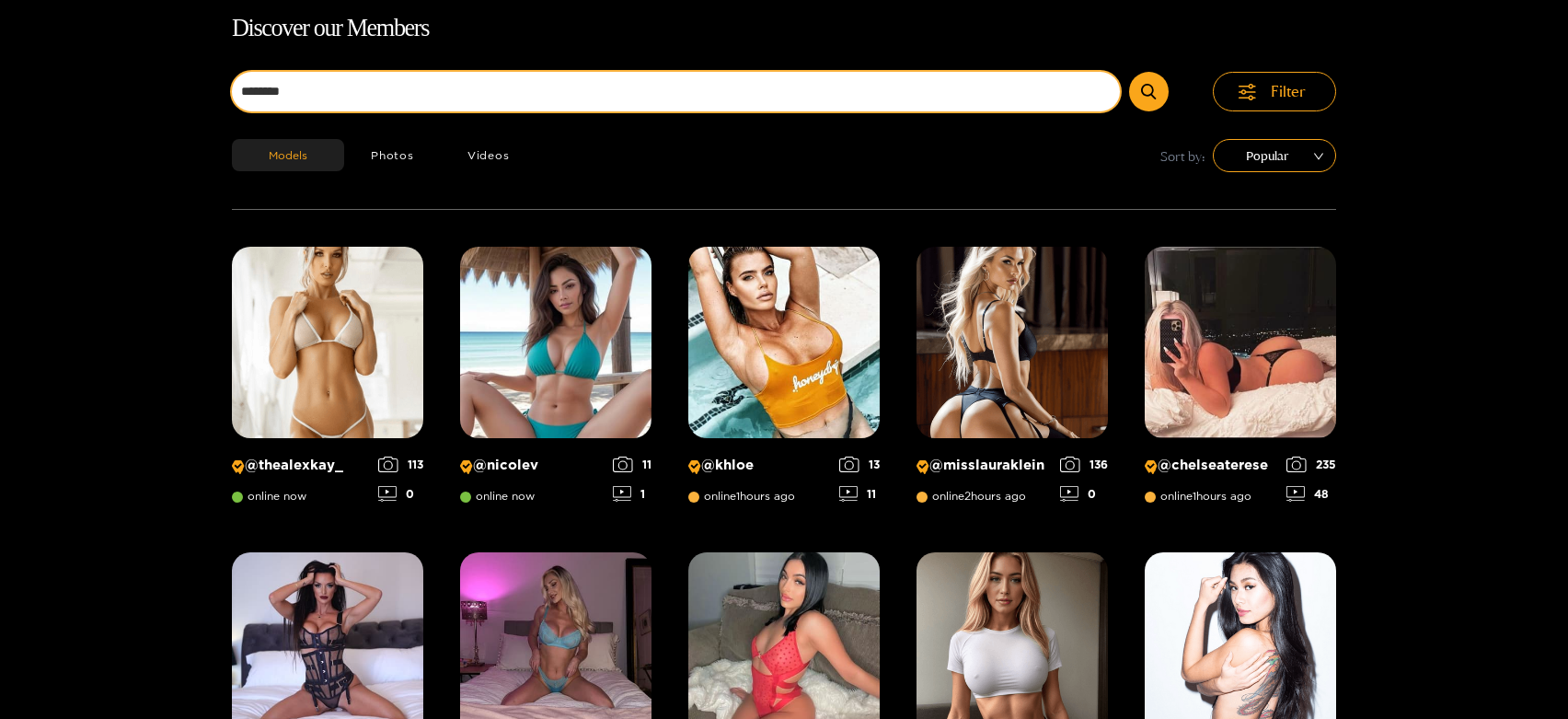
type input "********"
click at [1130, 72] on button "submit" at bounding box center [1149, 91] width 40 height 40
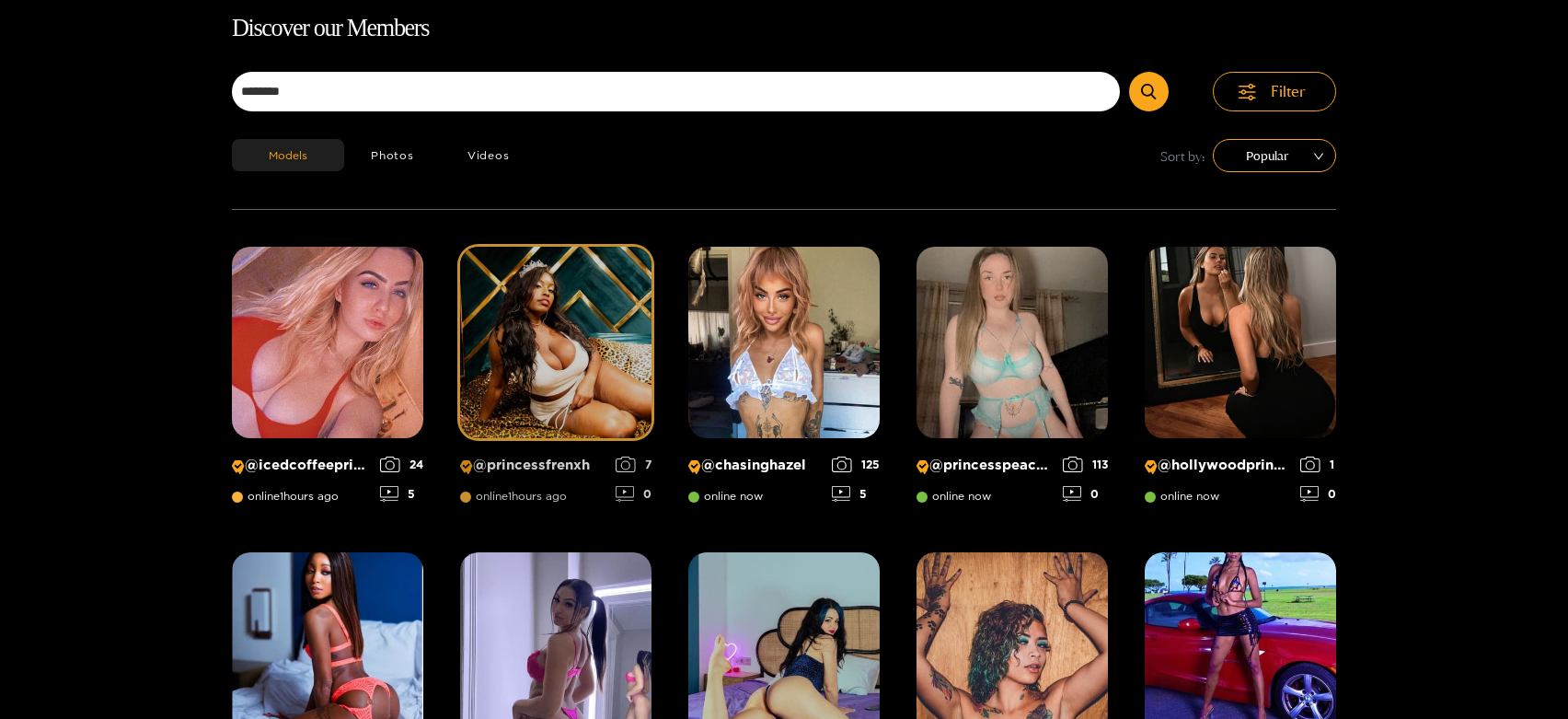
click at [542, 274] on img at bounding box center [556, 343] width 192 height 192
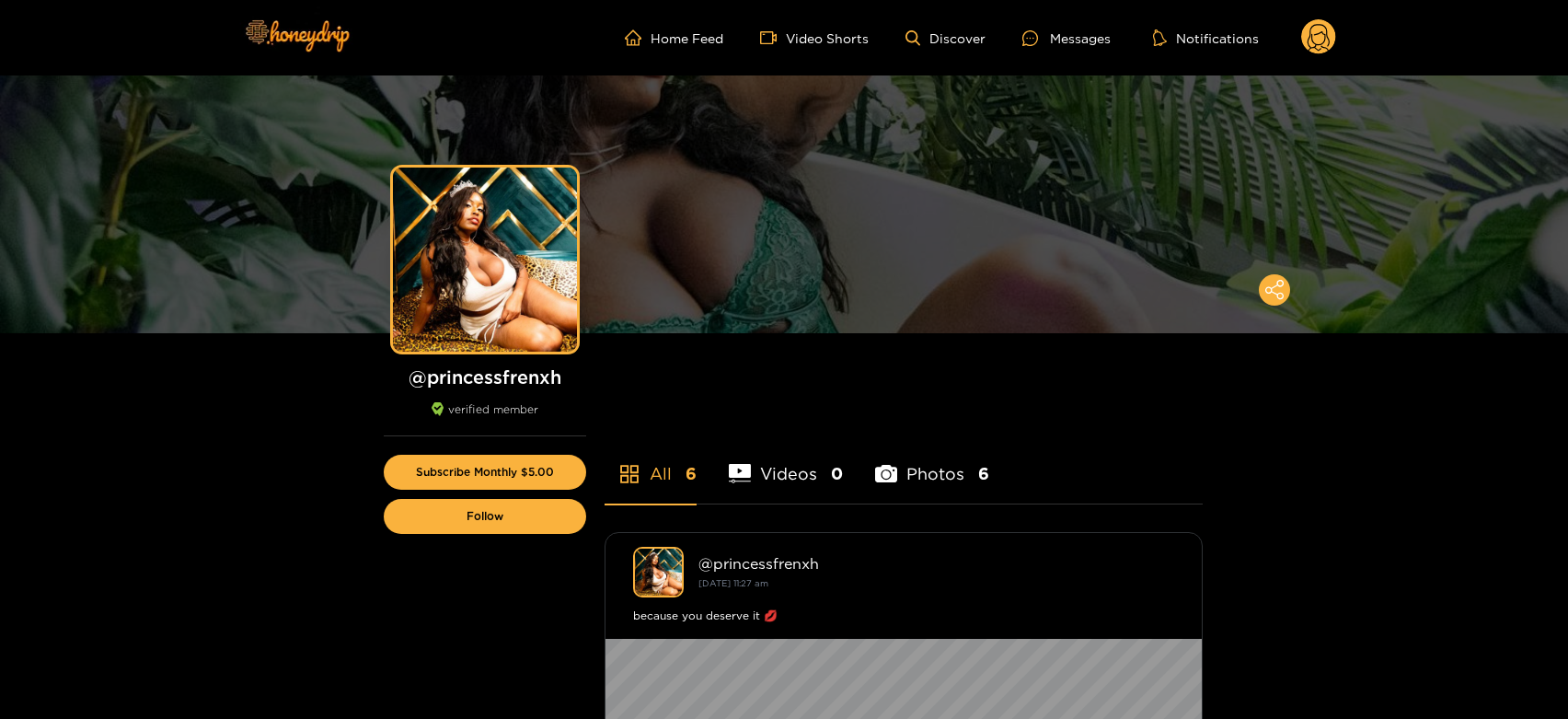
click at [497, 371] on h1 "@ princessfrenxh" at bounding box center [484, 376] width 202 height 23
copy h1 "princessfrenxh"
